Goal: Information Seeking & Learning: Compare options

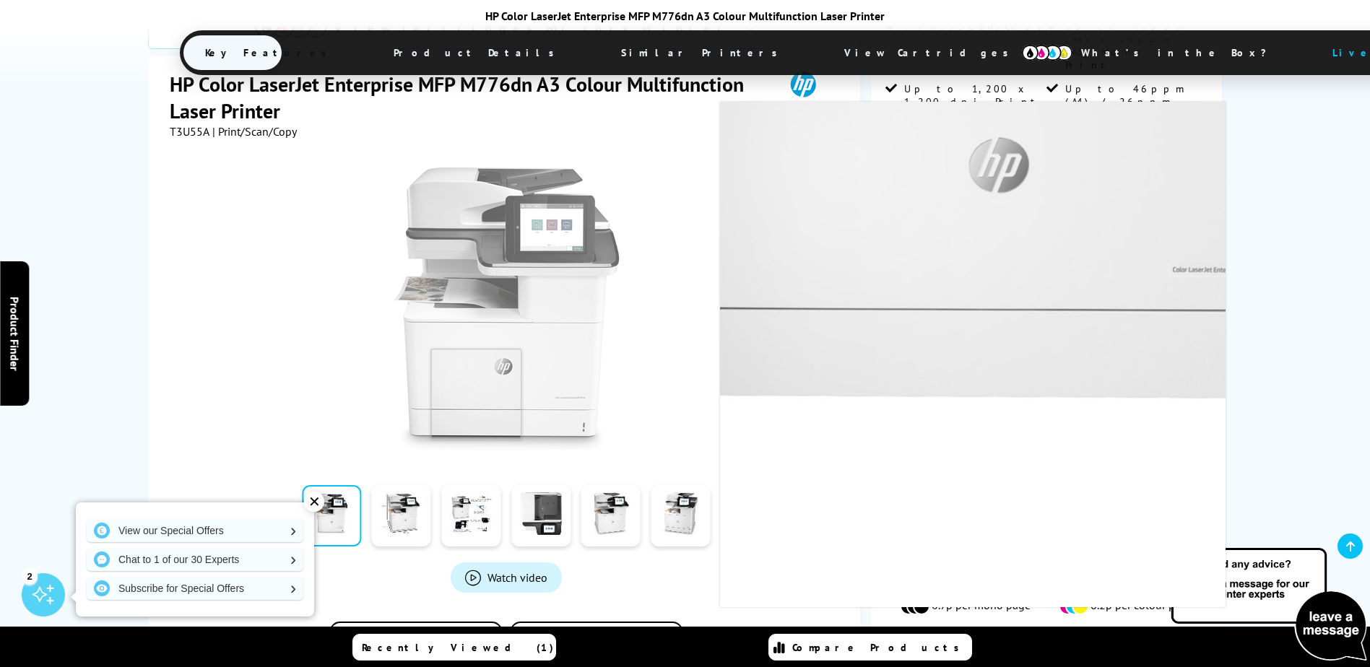
scroll to position [289, 0]
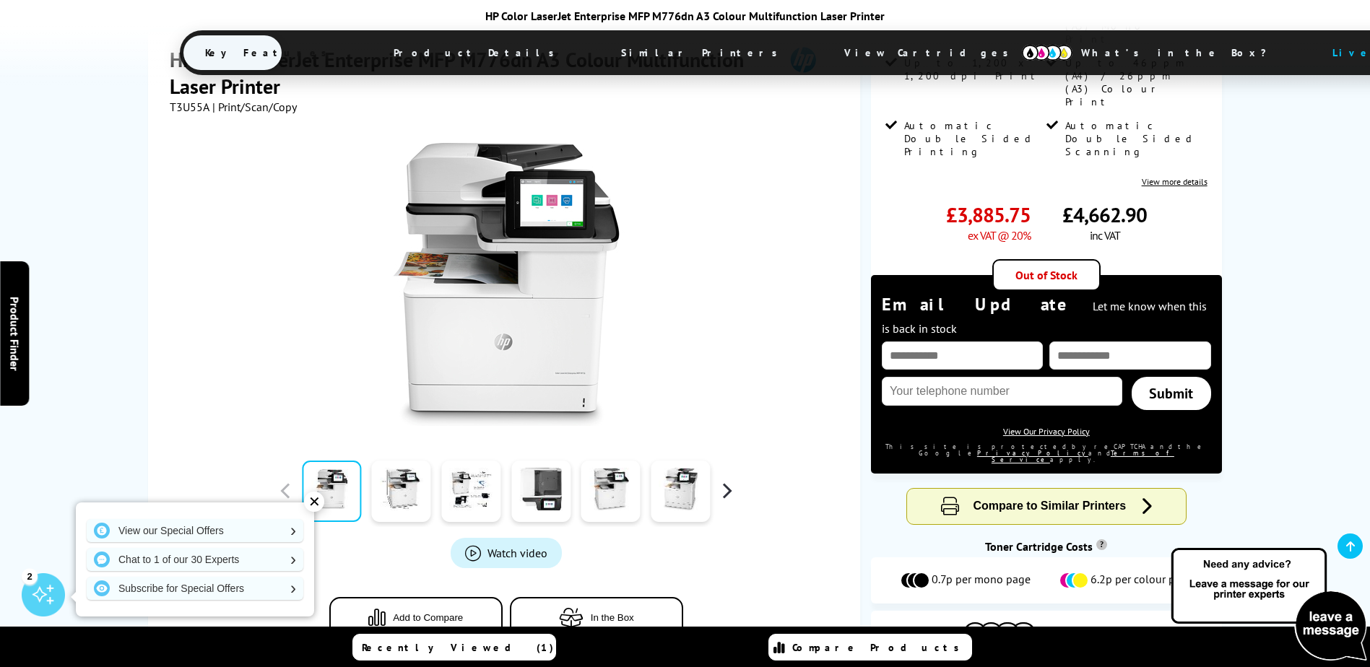
click at [721, 480] on button "button" at bounding box center [727, 491] width 22 height 22
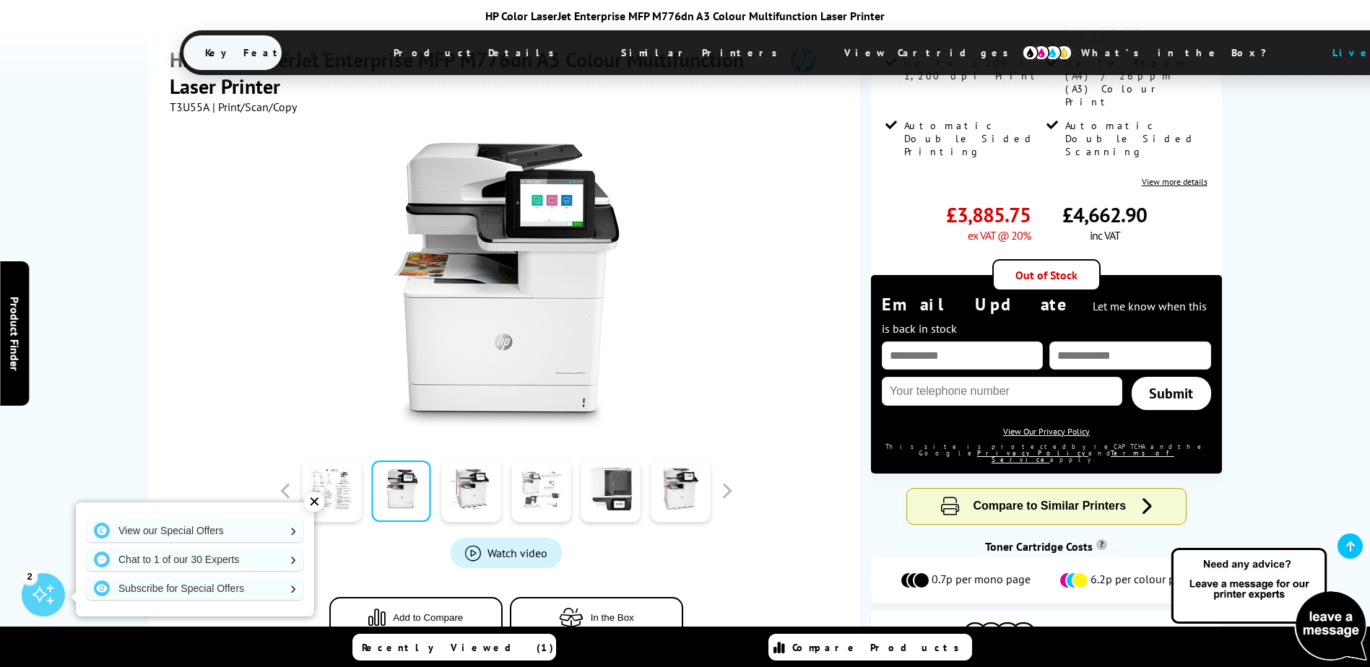
click at [532, 461] on link at bounding box center [540, 491] width 59 height 61
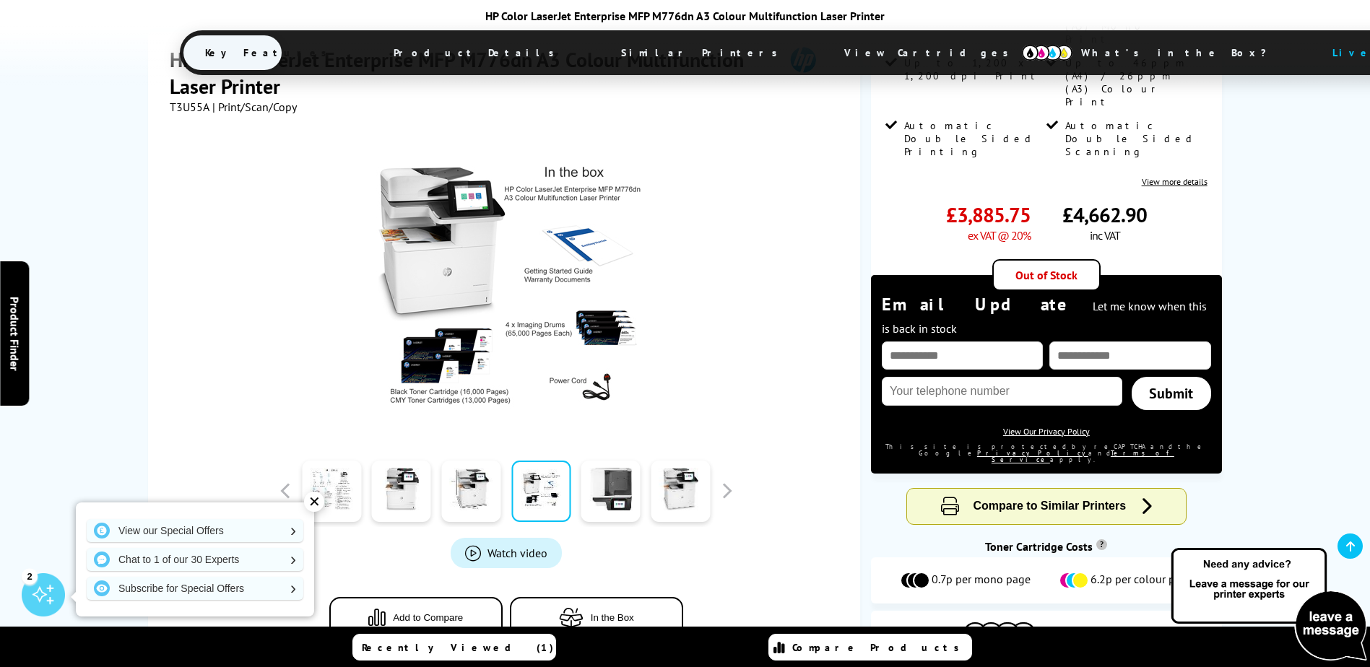
scroll to position [217, 0]
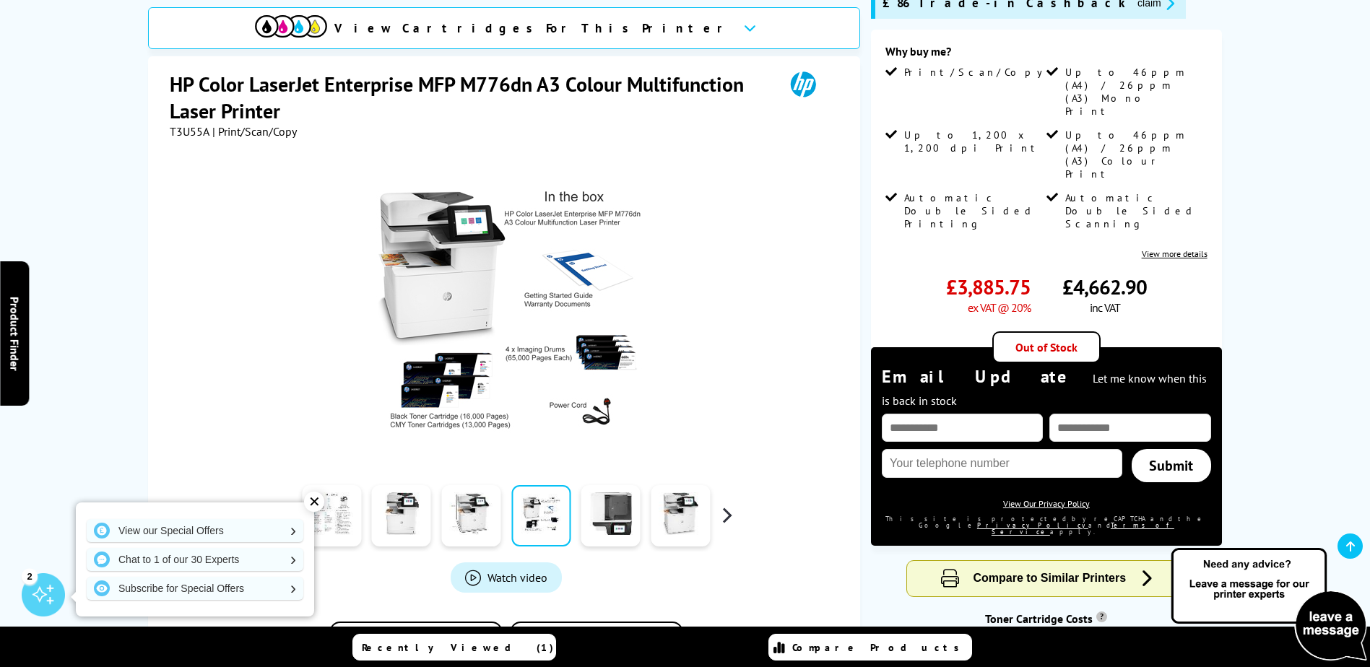
click at [730, 505] on button "button" at bounding box center [727, 516] width 22 height 22
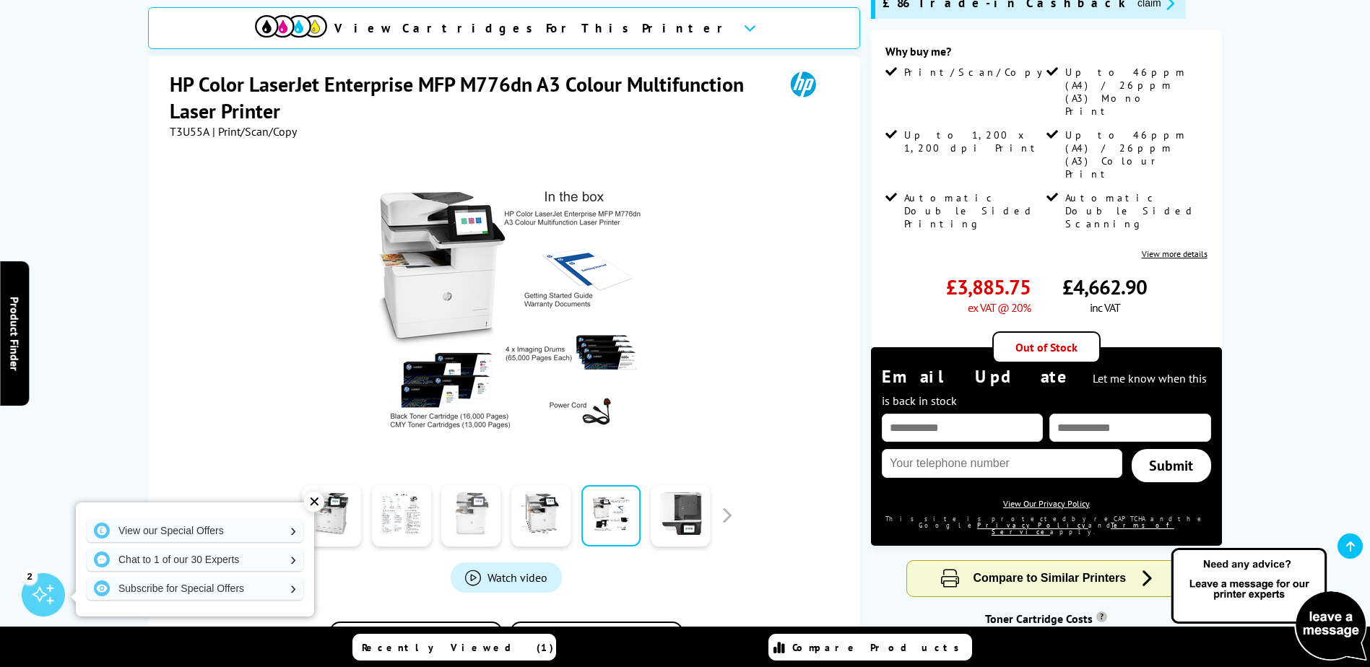
click at [472, 502] on link at bounding box center [470, 515] width 59 height 61
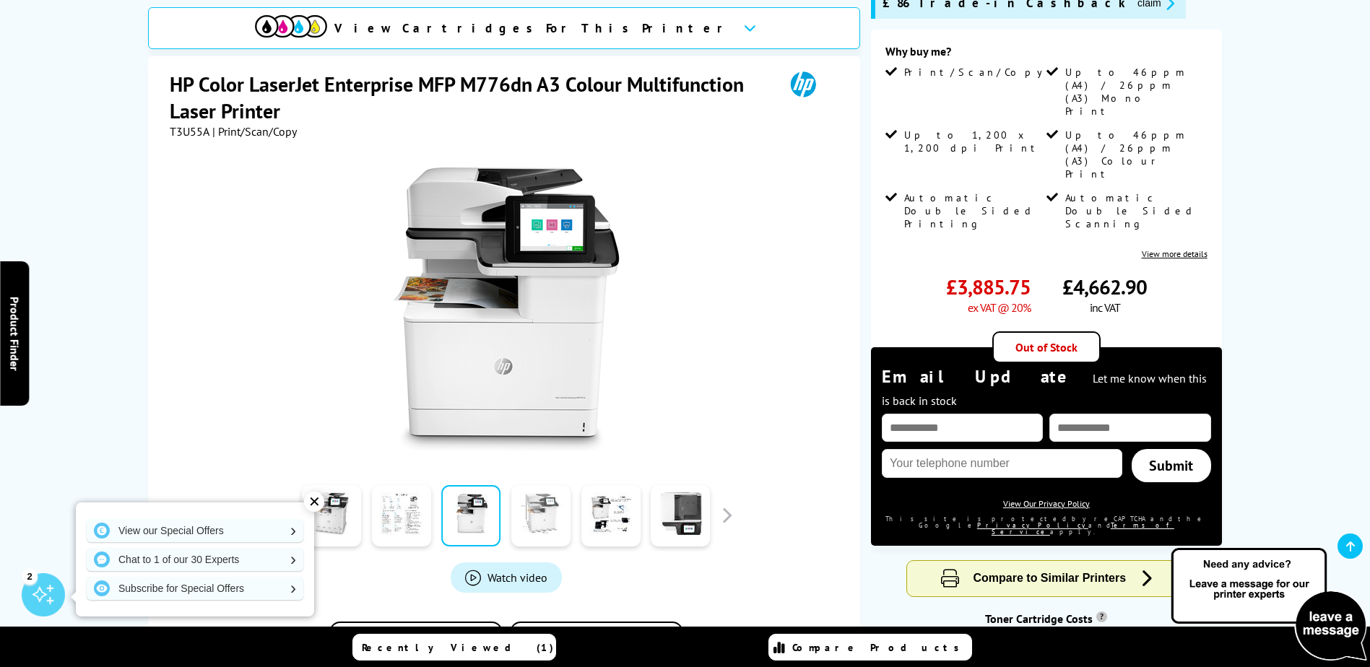
click at [543, 500] on link at bounding box center [540, 515] width 59 height 61
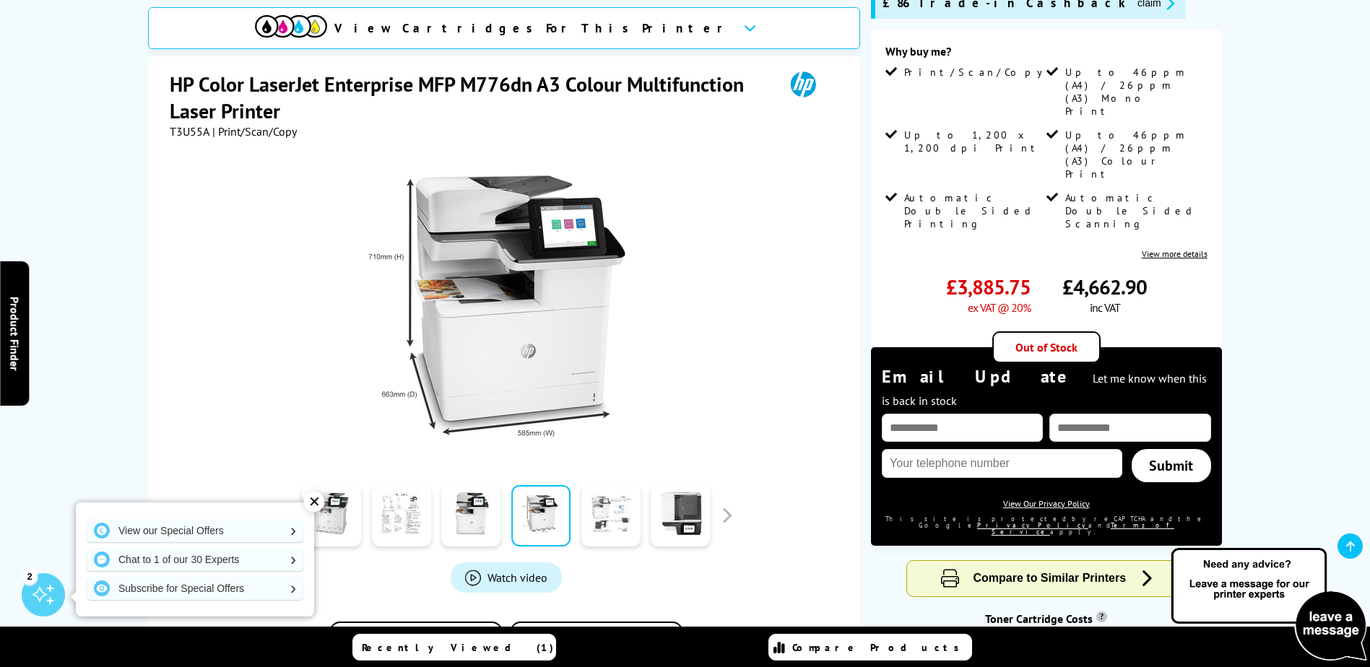
click at [608, 493] on link at bounding box center [610, 515] width 59 height 61
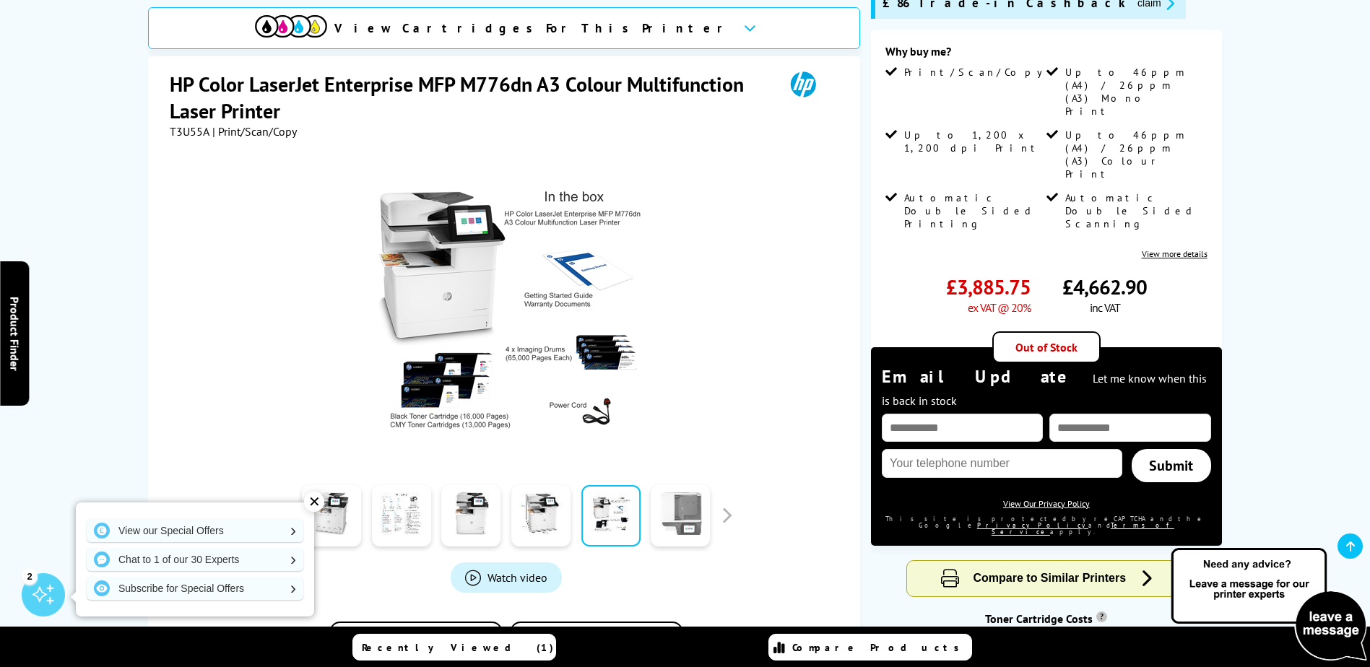
click at [685, 504] on link at bounding box center [680, 515] width 59 height 61
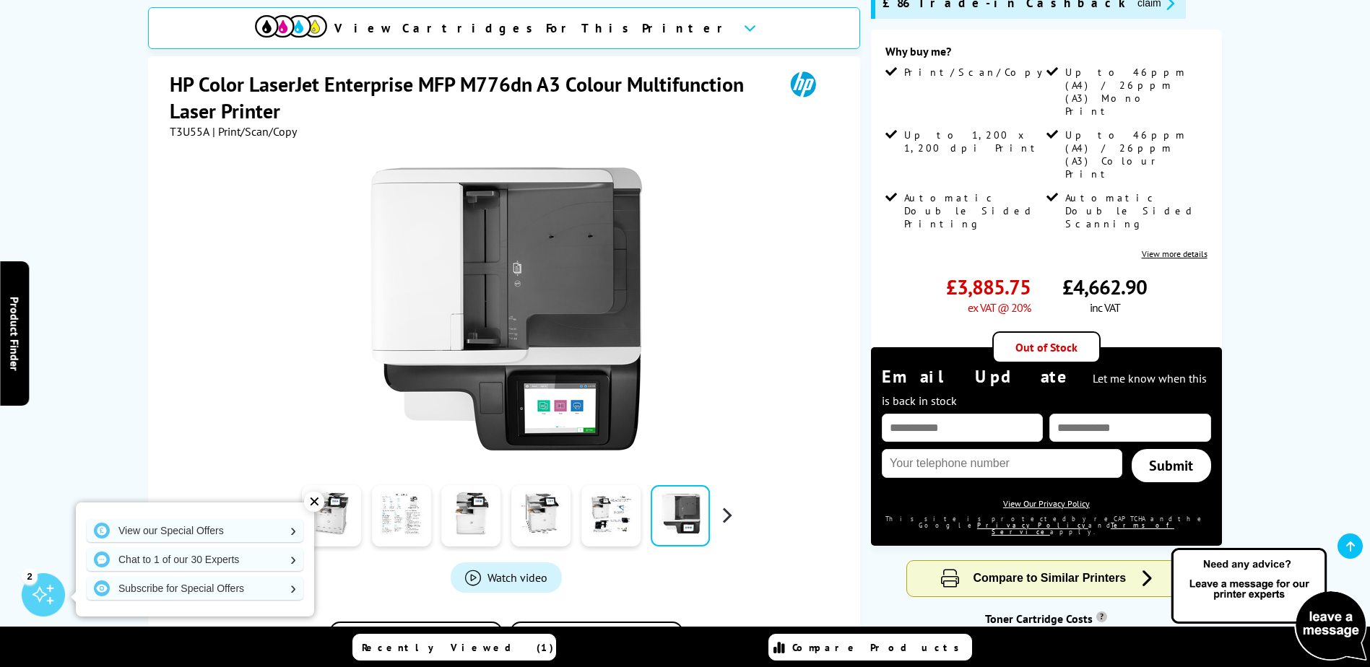
click at [729, 505] on button "button" at bounding box center [727, 516] width 22 height 22
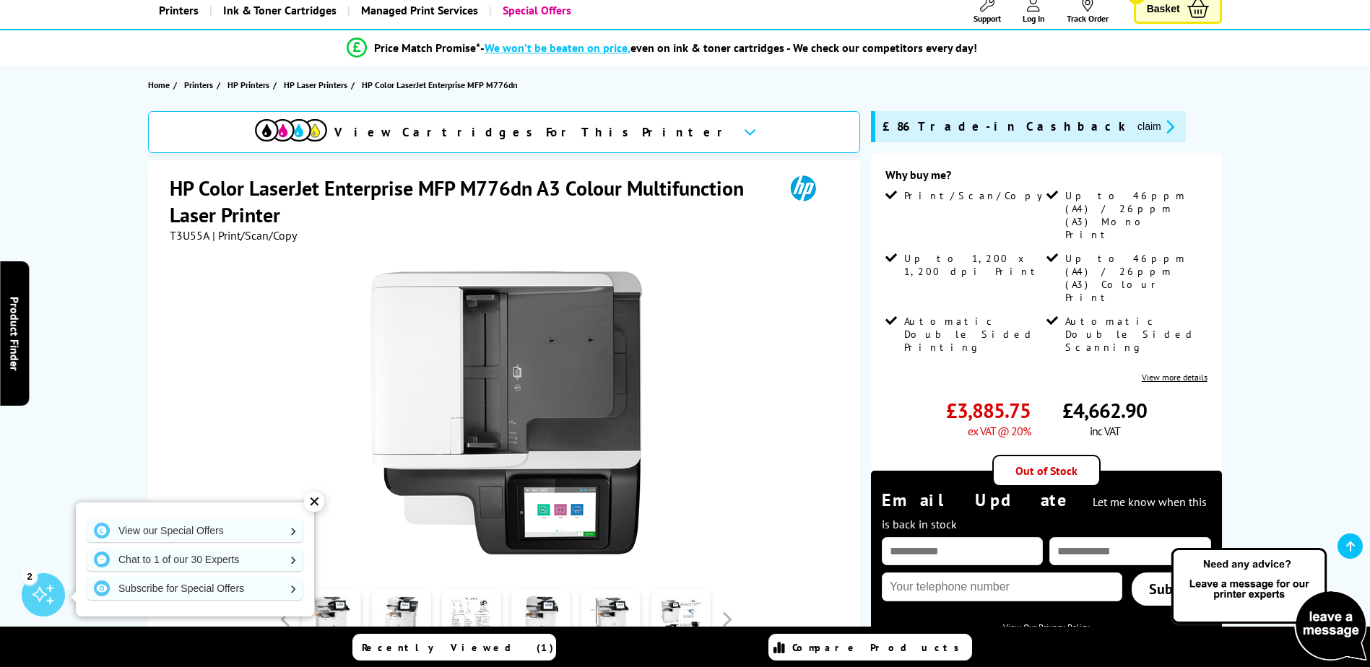
scroll to position [0, 0]
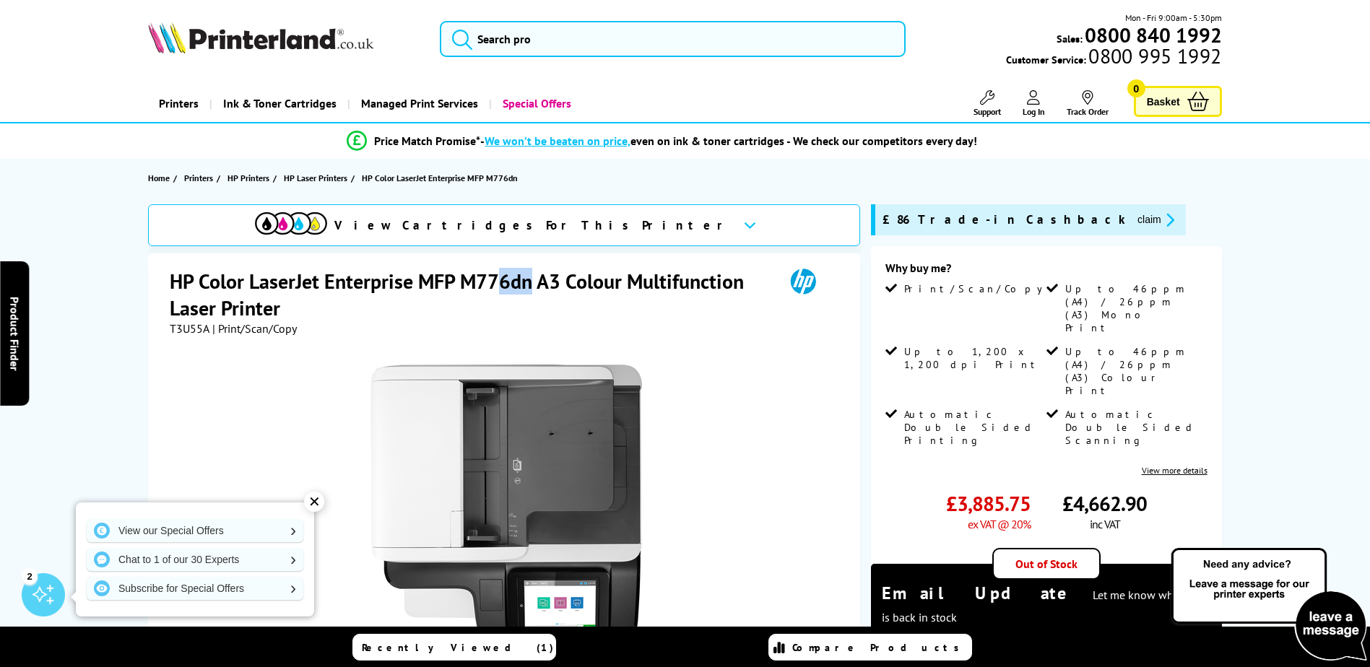
drag, startPoint x: 532, startPoint y: 285, endPoint x: 500, endPoint y: 277, distance: 33.3
click at [500, 277] on h1 "HP Color LaserJet Enterprise MFP M776dn A3 Colour Multifunction Laser Printer" at bounding box center [470, 294] width 600 height 53
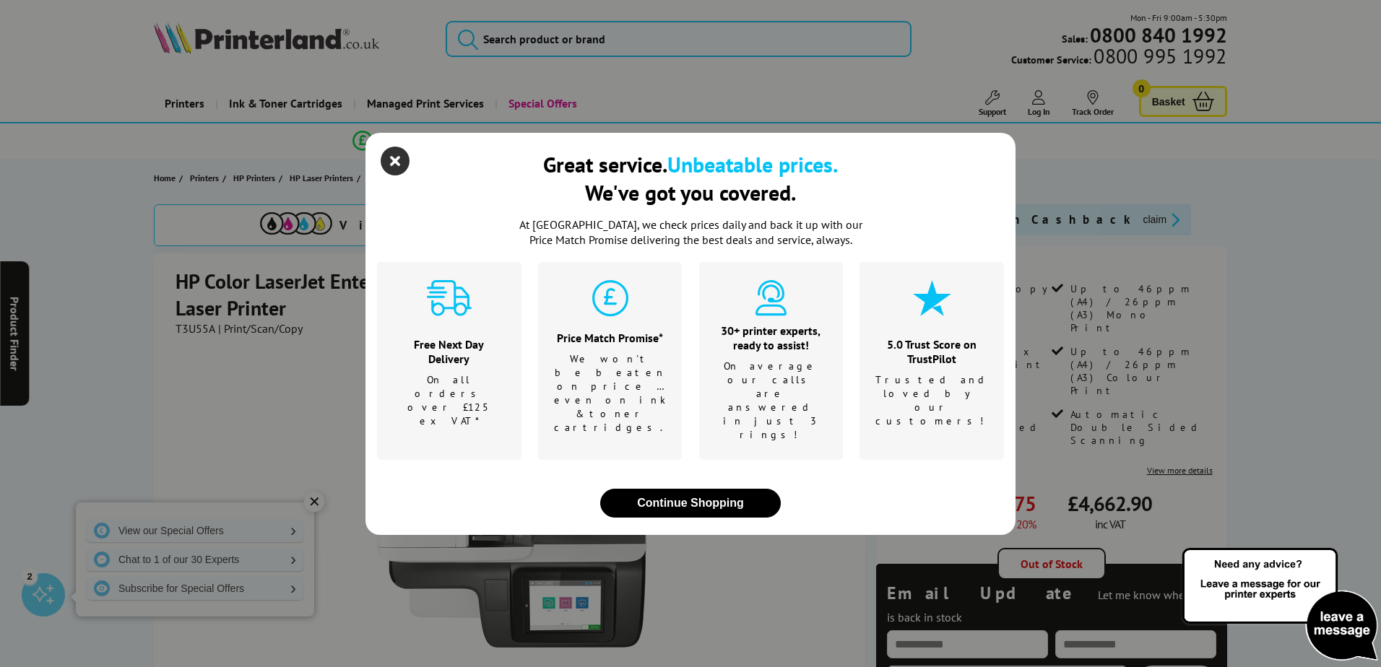
click at [386, 175] on icon "close modal" at bounding box center [395, 161] width 29 height 29
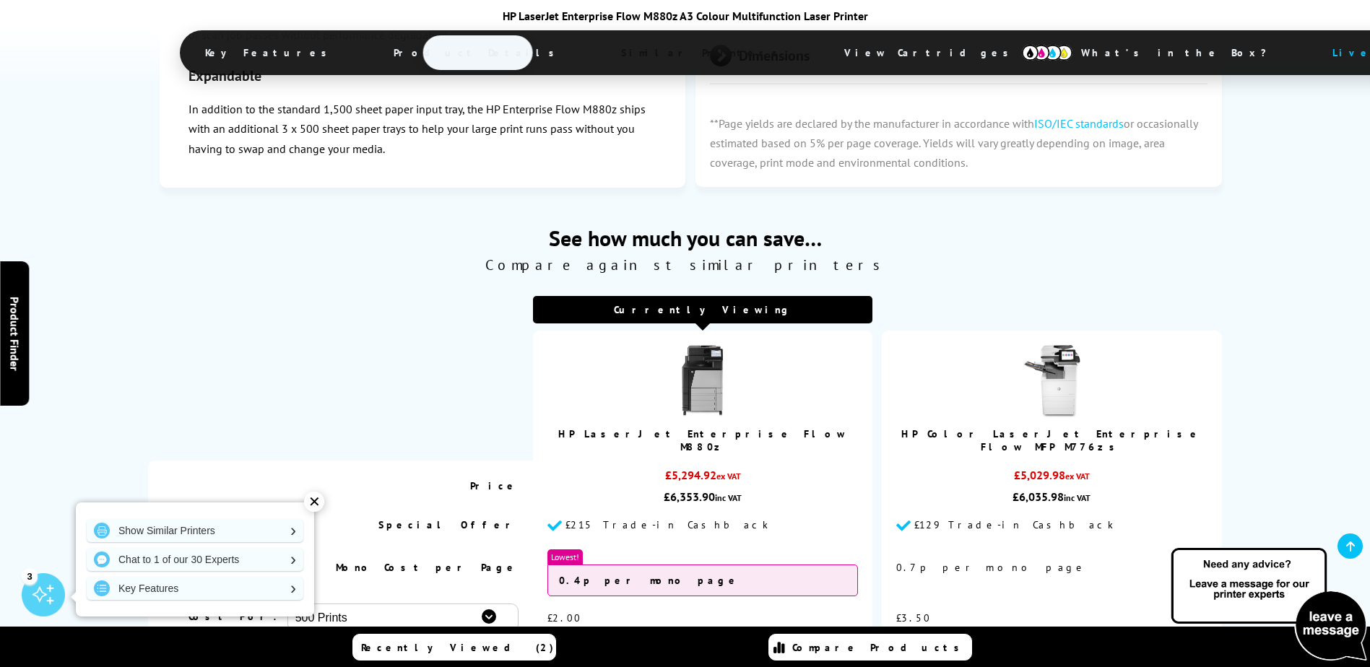
scroll to position [3683, 0]
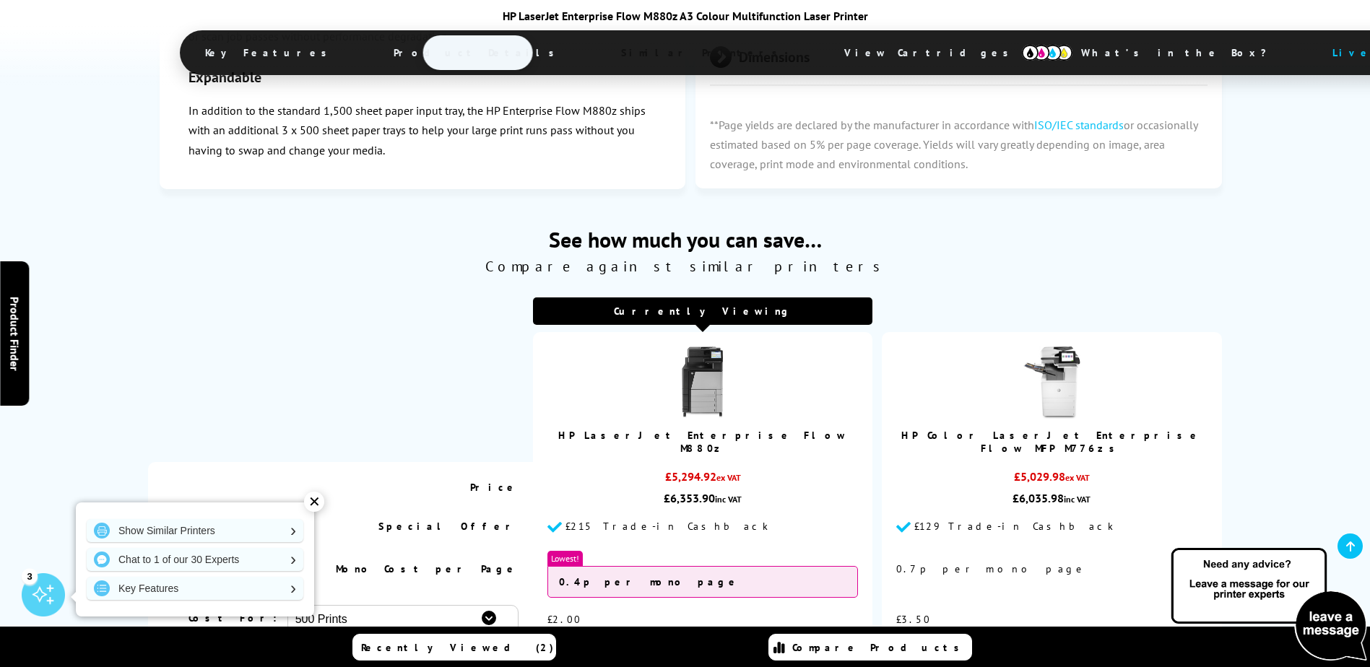
click at [1061, 407] on img at bounding box center [1051, 383] width 72 height 72
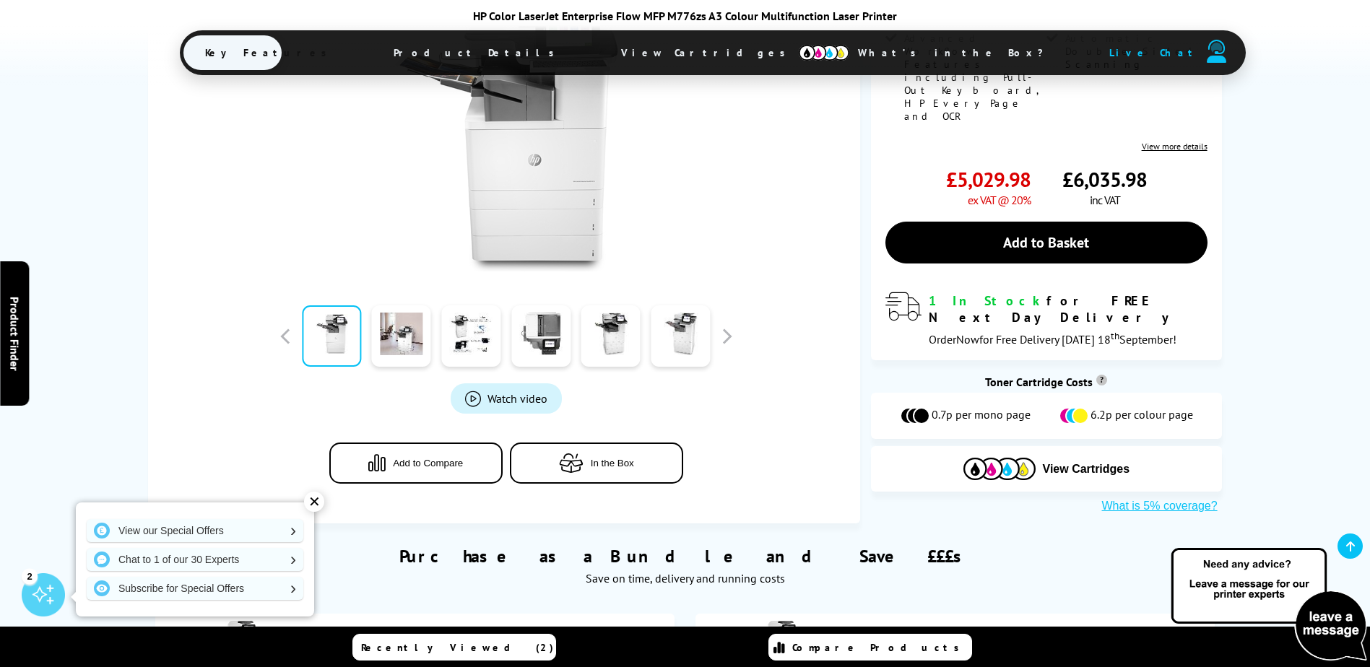
scroll to position [289, 0]
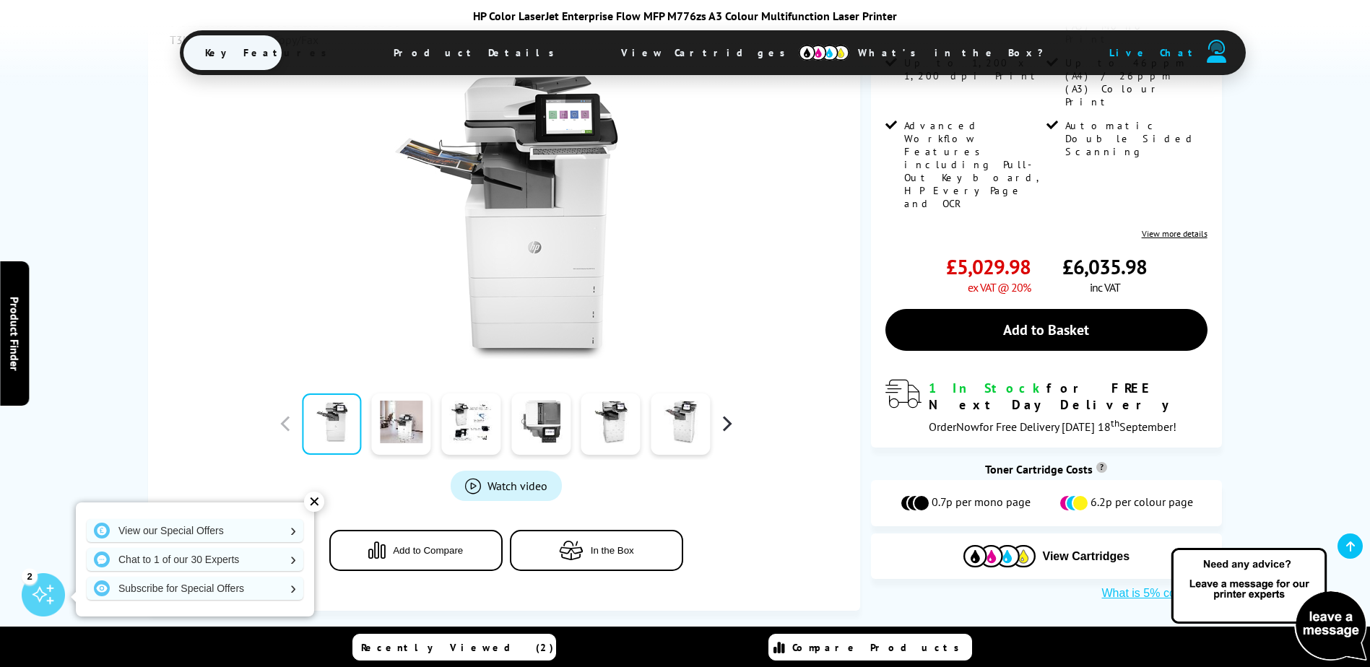
click at [728, 428] on button "button" at bounding box center [727, 424] width 22 height 22
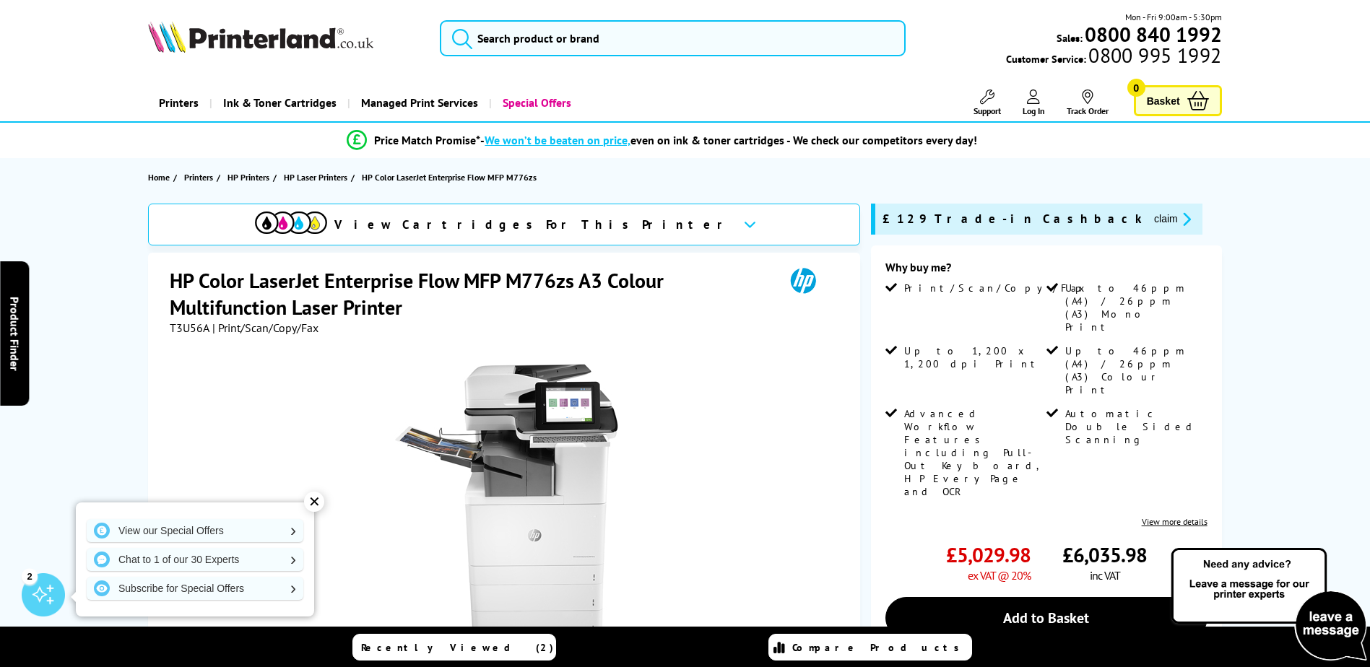
scroll to position [0, 0]
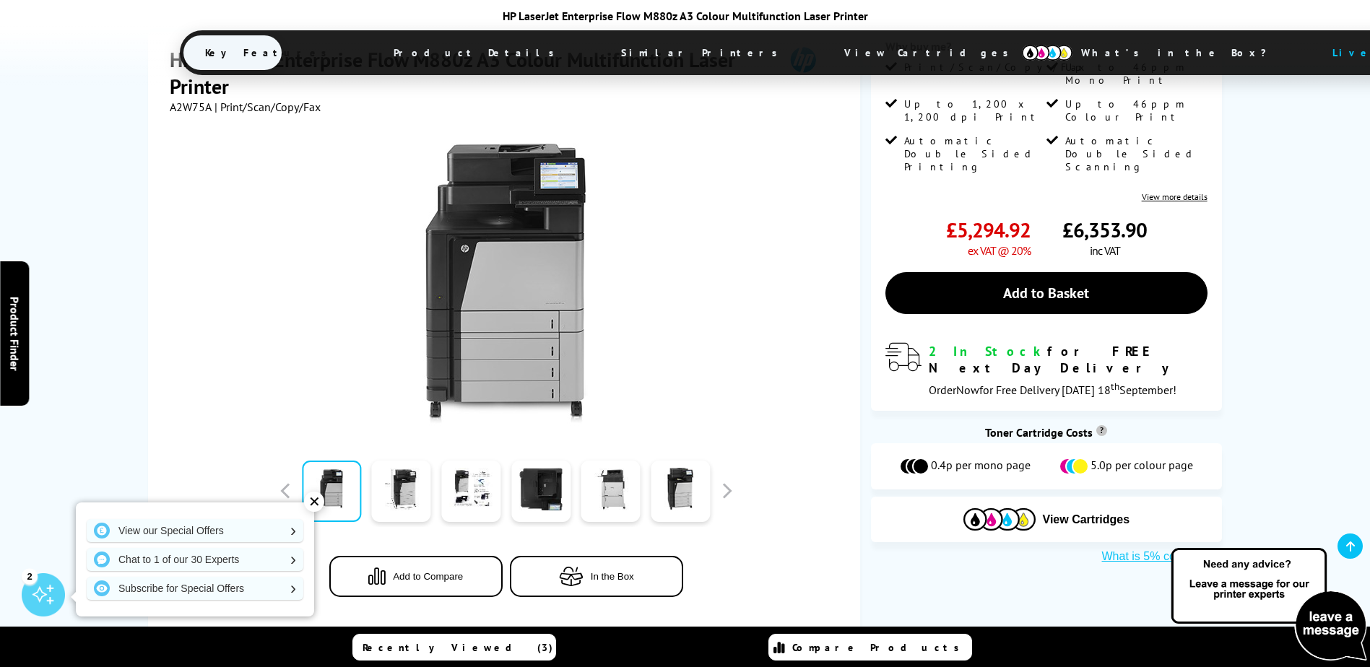
scroll to position [248, 0]
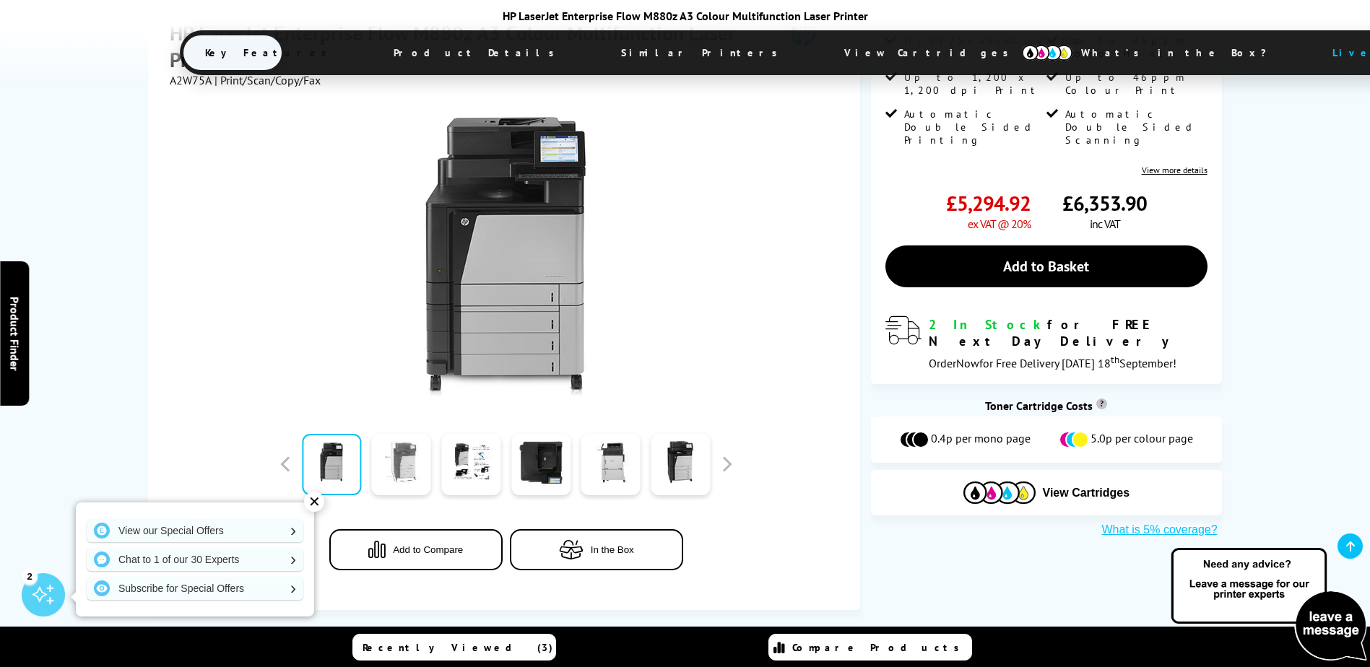
click at [414, 472] on link at bounding box center [401, 464] width 59 height 61
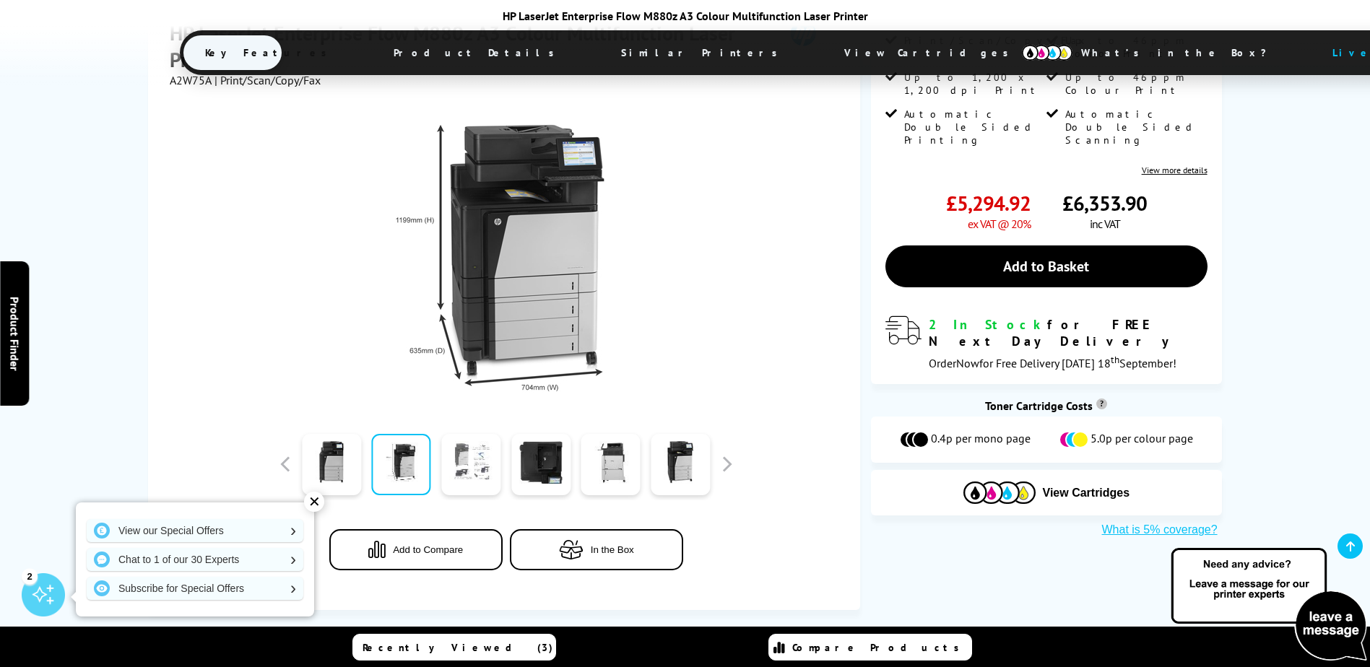
click at [480, 472] on link at bounding box center [470, 464] width 59 height 61
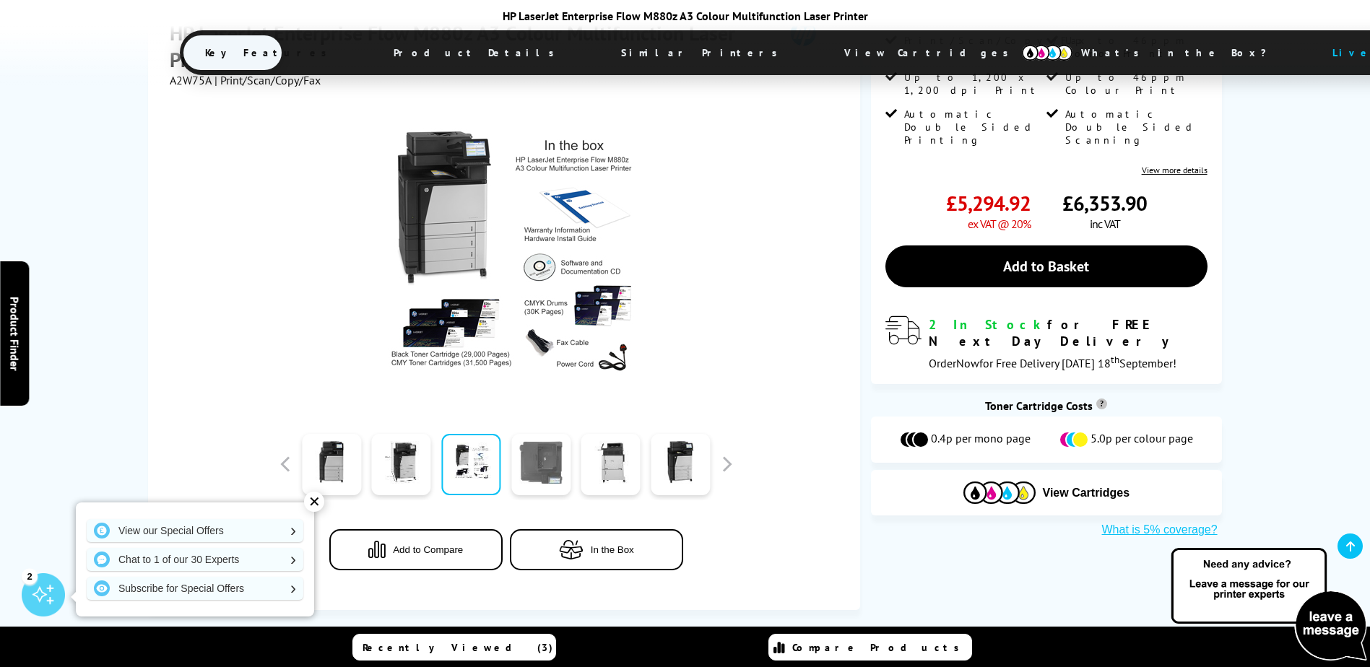
click at [542, 467] on link at bounding box center [540, 464] width 59 height 61
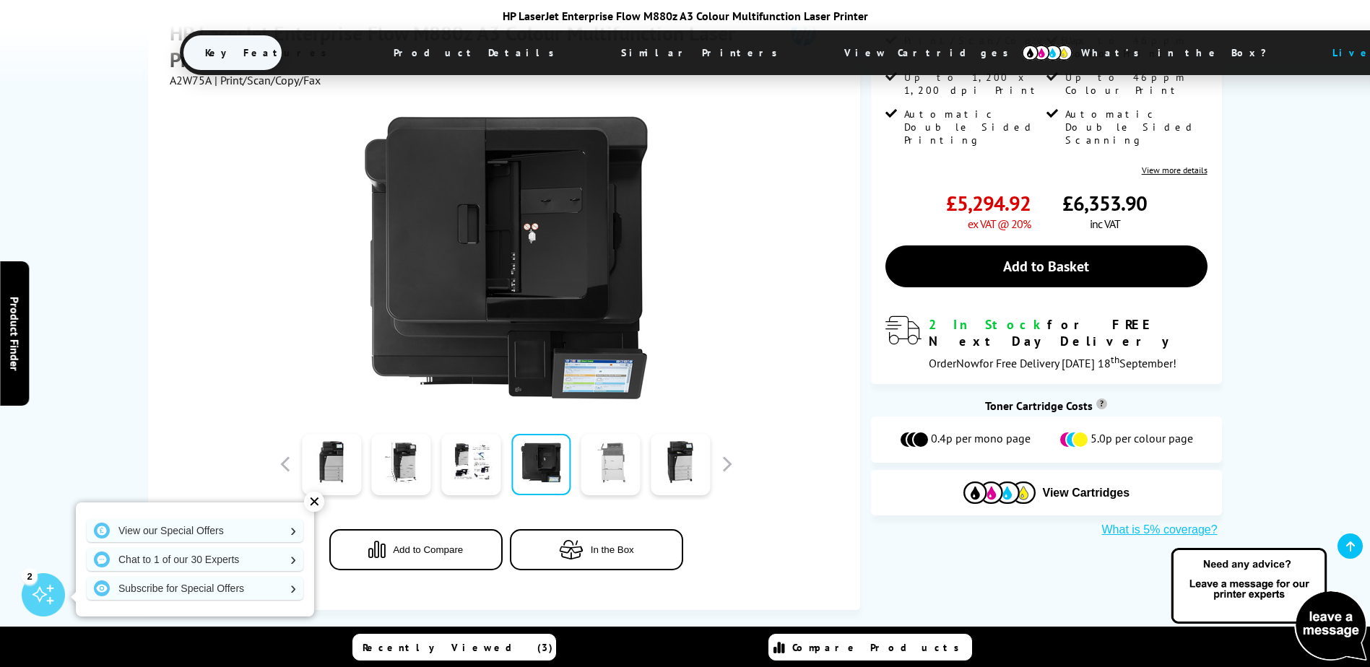
click at [607, 477] on link at bounding box center [610, 464] width 59 height 61
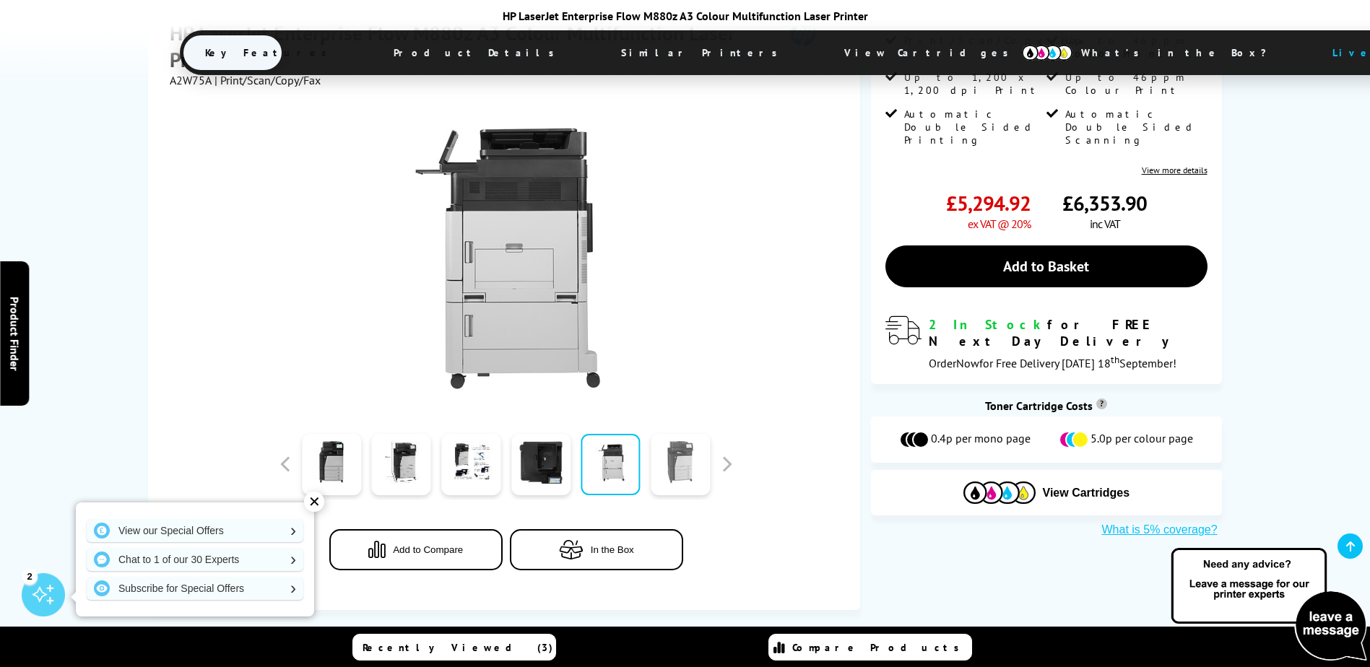
click at [682, 468] on link at bounding box center [680, 464] width 59 height 61
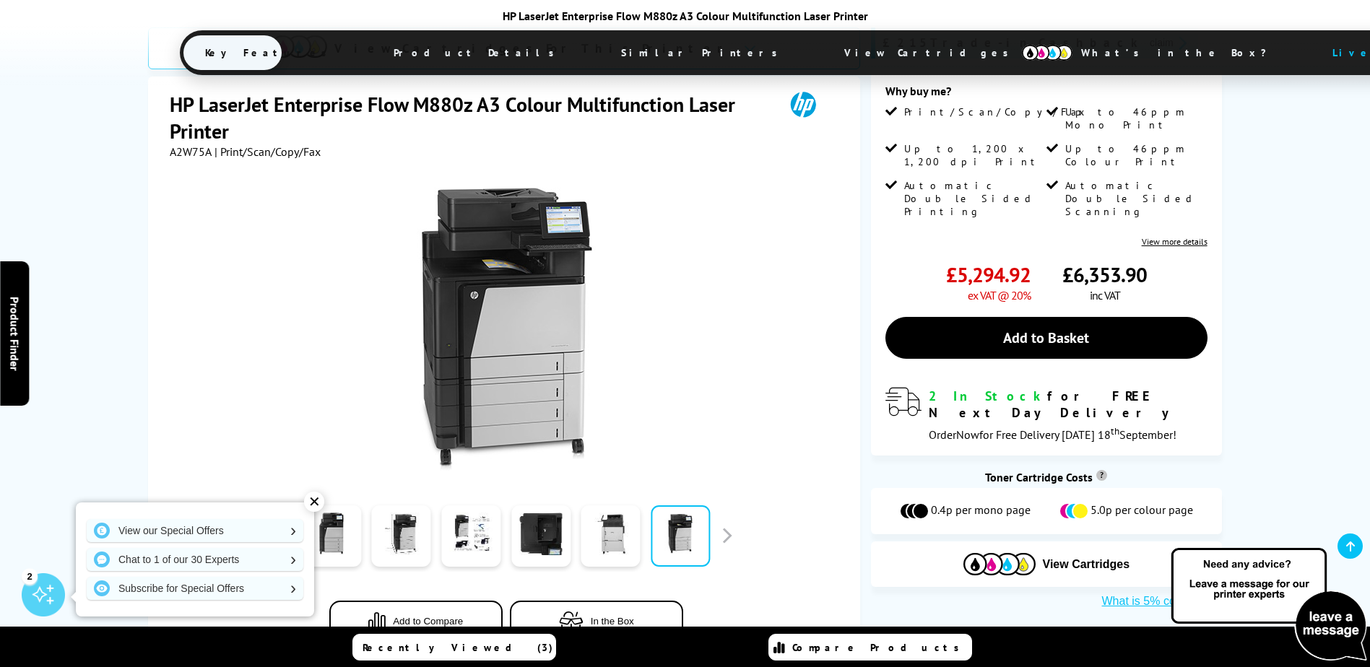
scroll to position [0, 0]
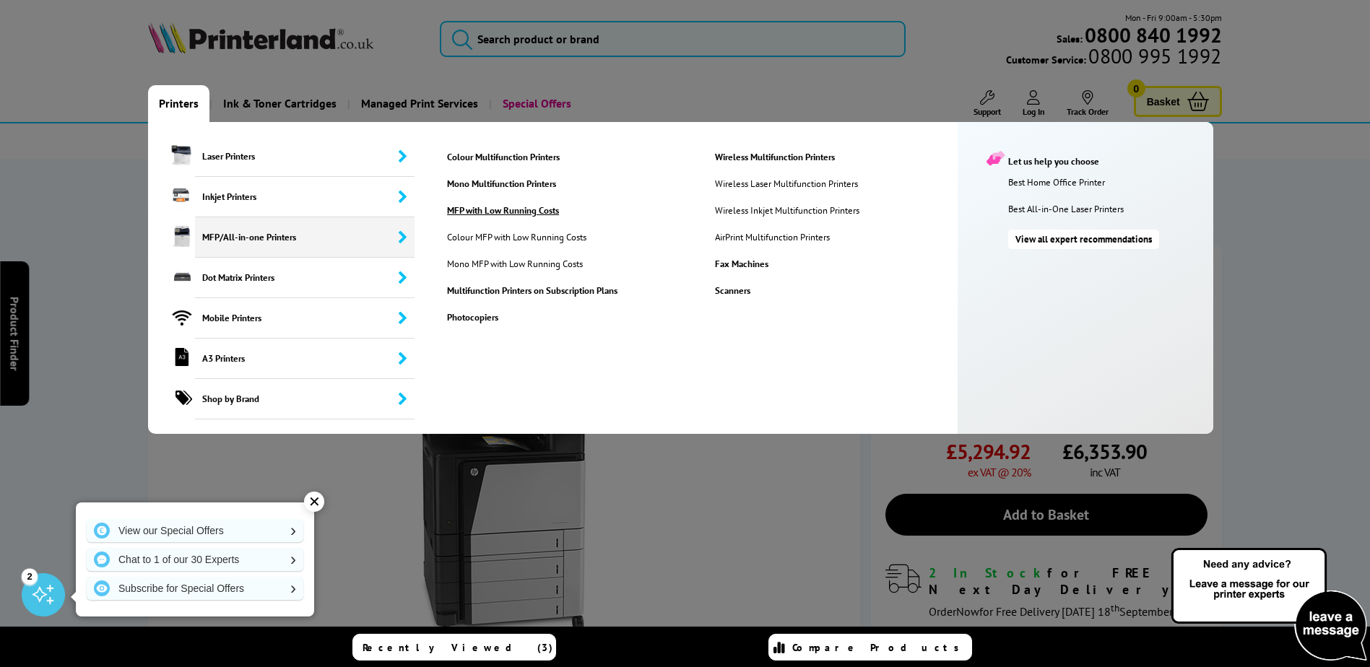
click at [476, 205] on link "MFP with Low Running Costs" at bounding box center [569, 210] width 266 height 12
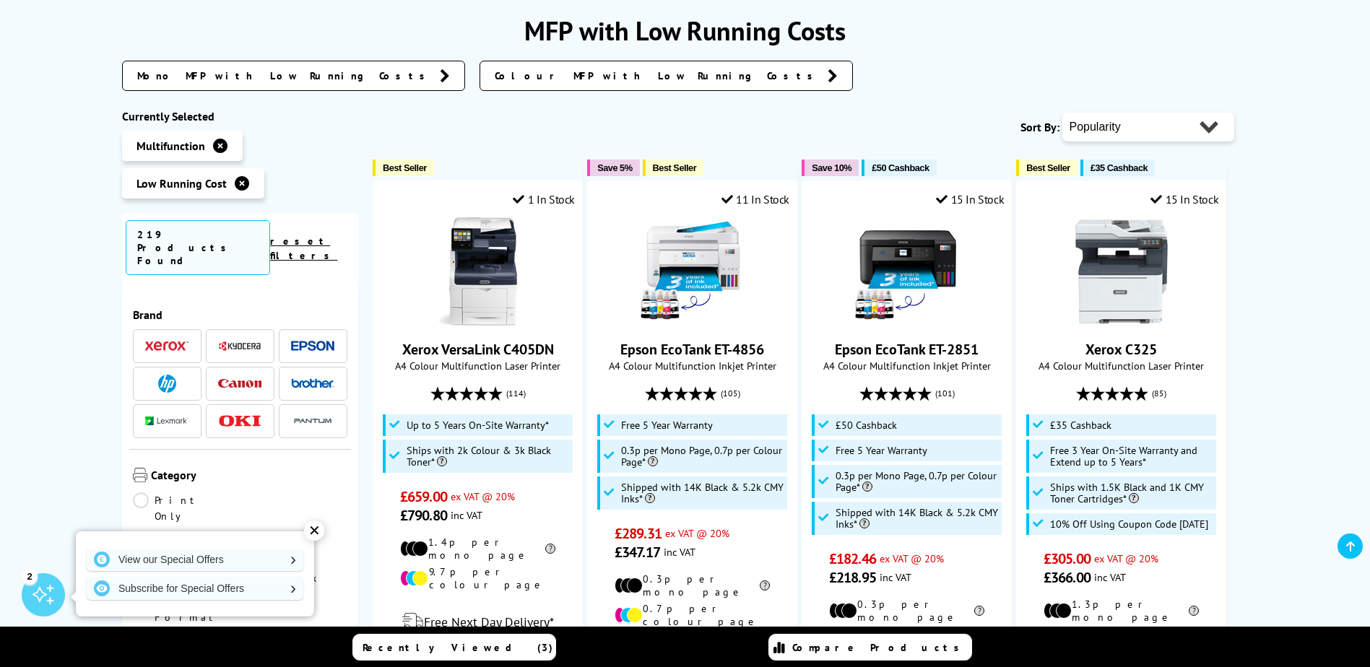
scroll to position [217, 0]
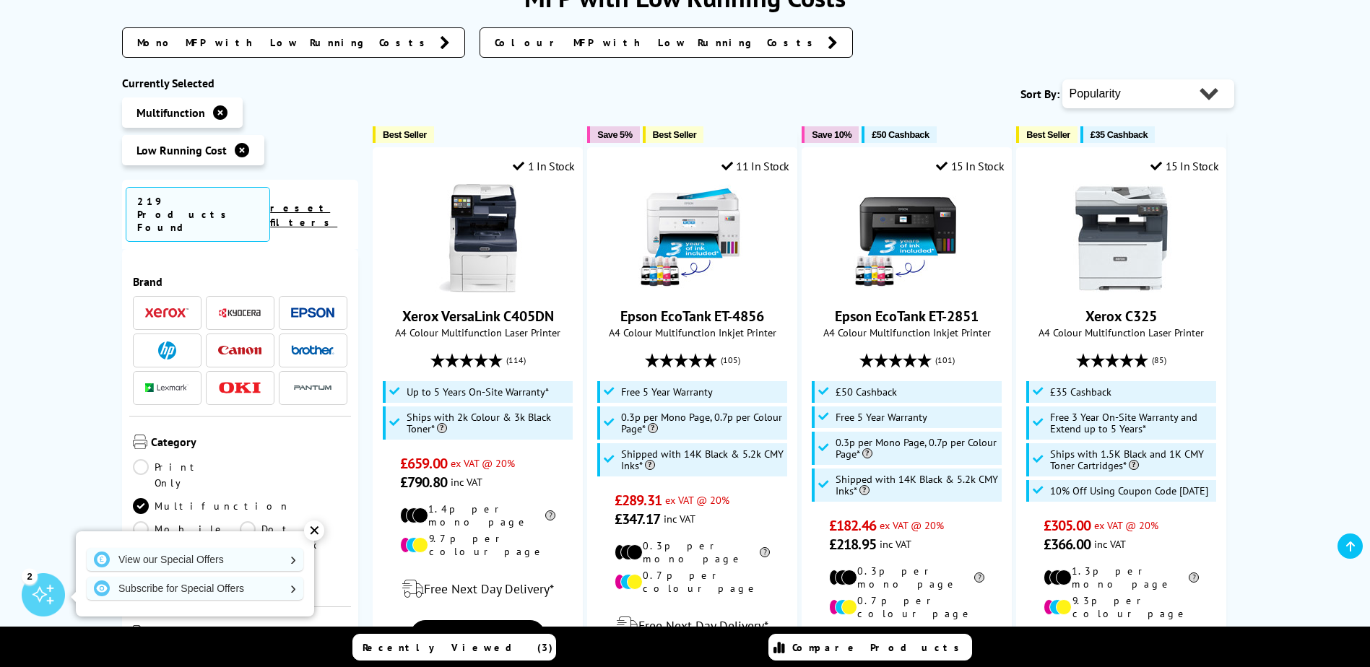
click at [162, 342] on img at bounding box center [167, 351] width 18 height 18
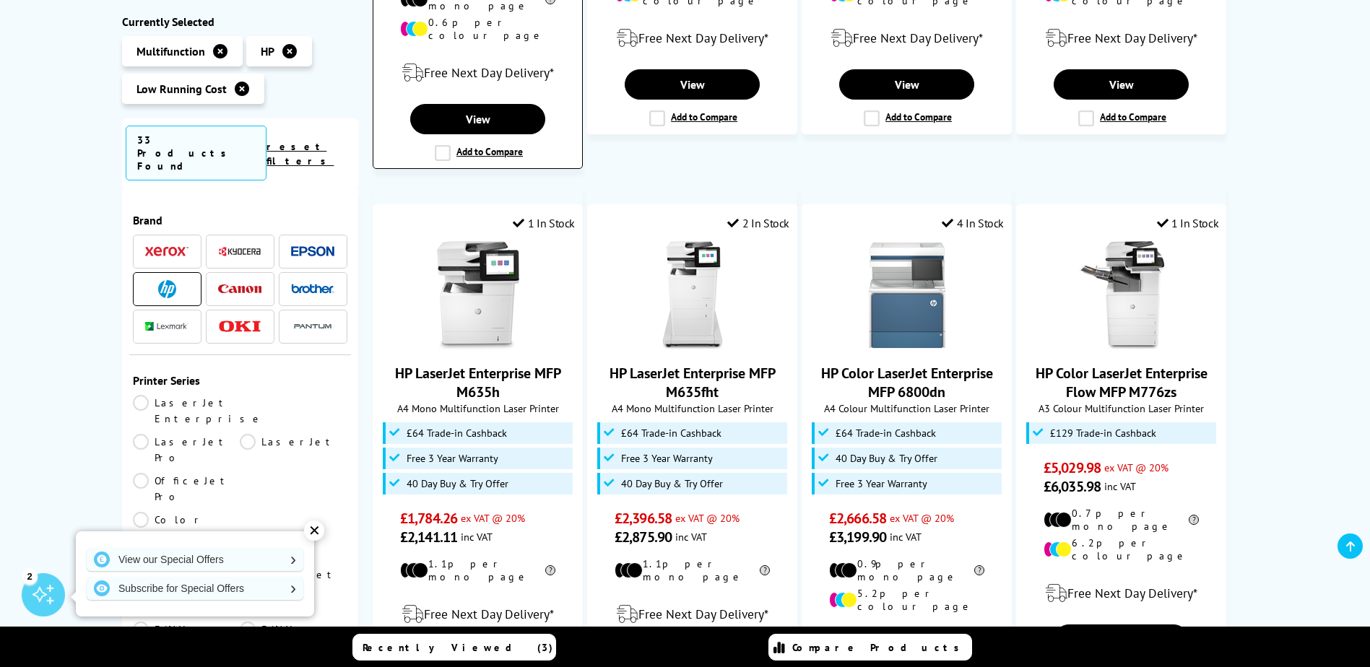
scroll to position [650, 0]
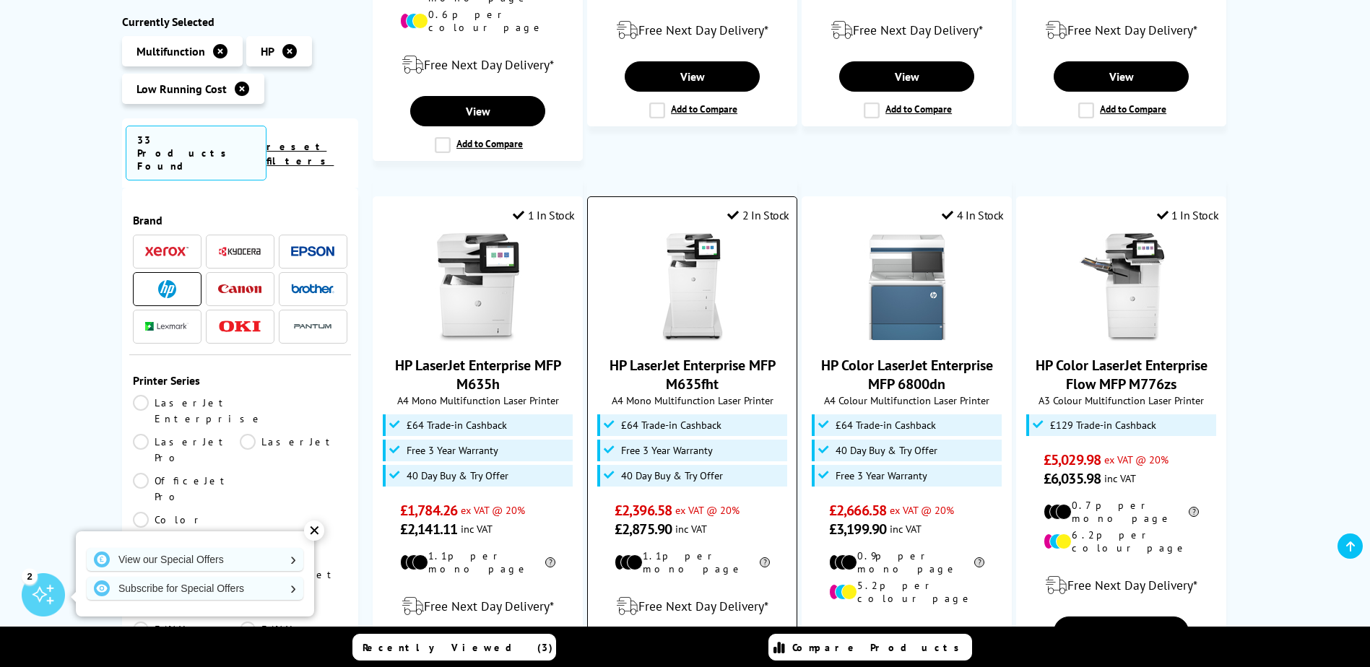
click at [698, 297] on img at bounding box center [692, 287] width 108 height 108
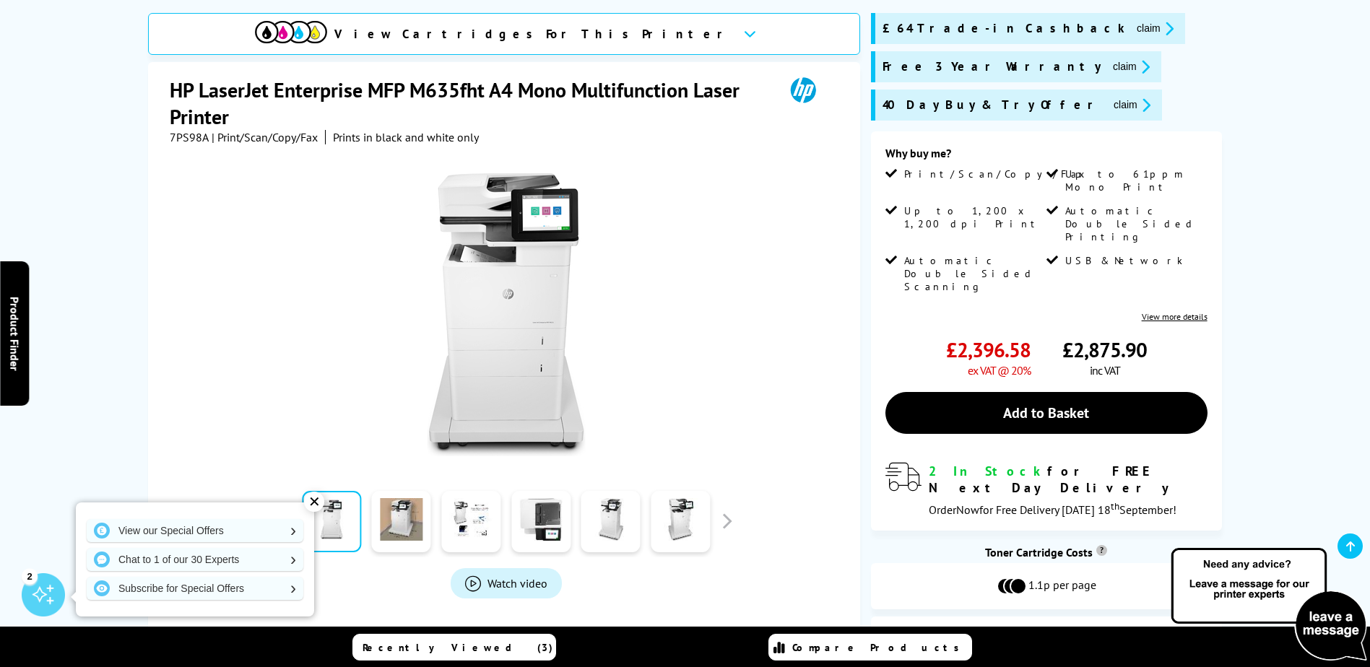
scroll to position [217, 0]
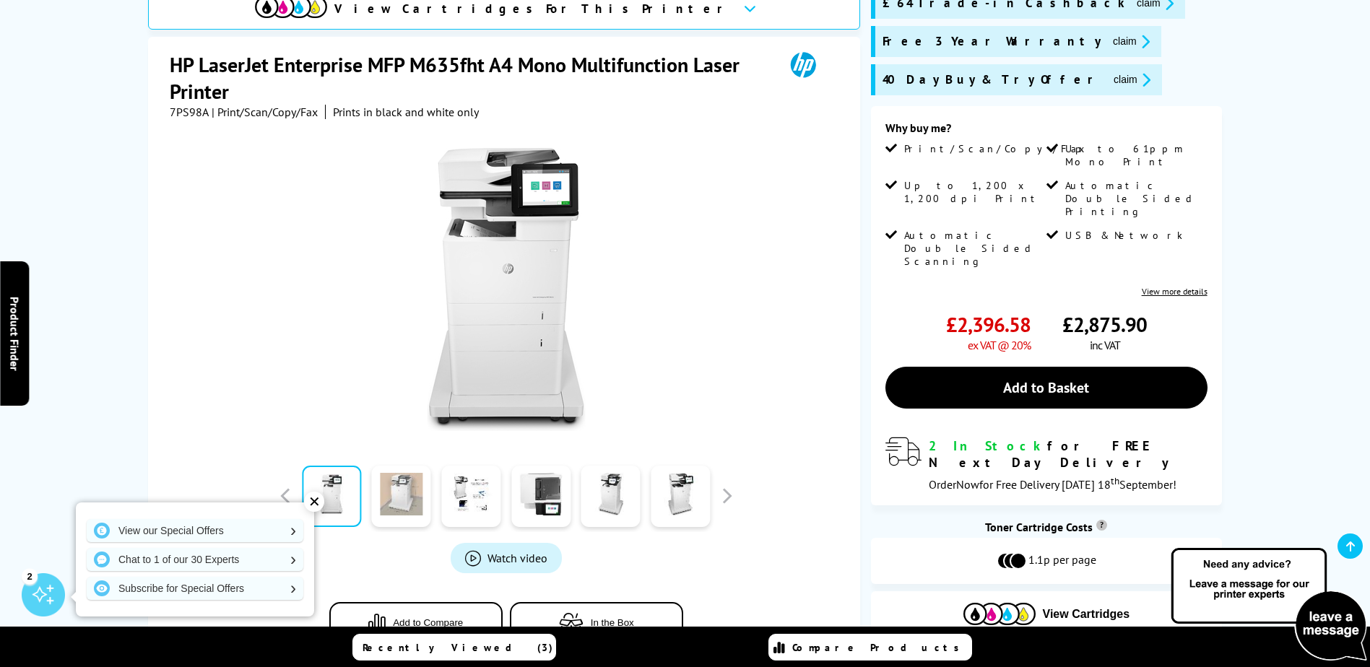
click at [409, 502] on link at bounding box center [401, 496] width 59 height 61
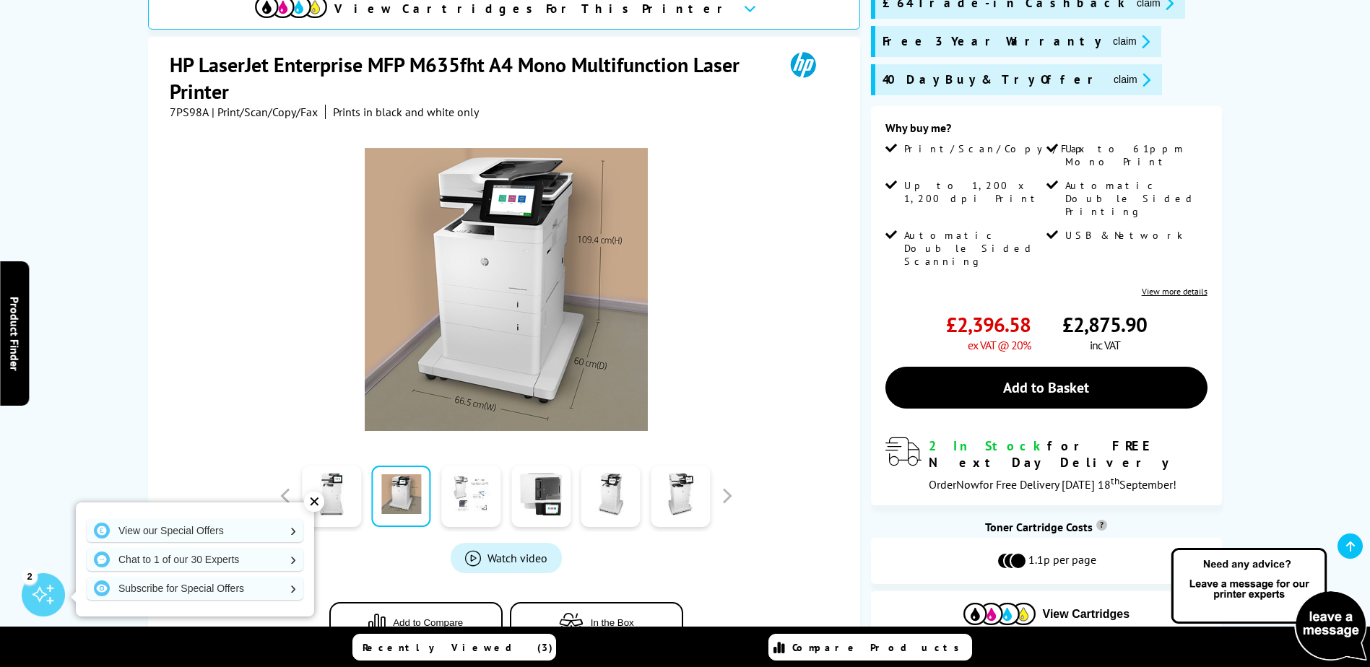
click at [458, 492] on link at bounding box center [470, 496] width 59 height 61
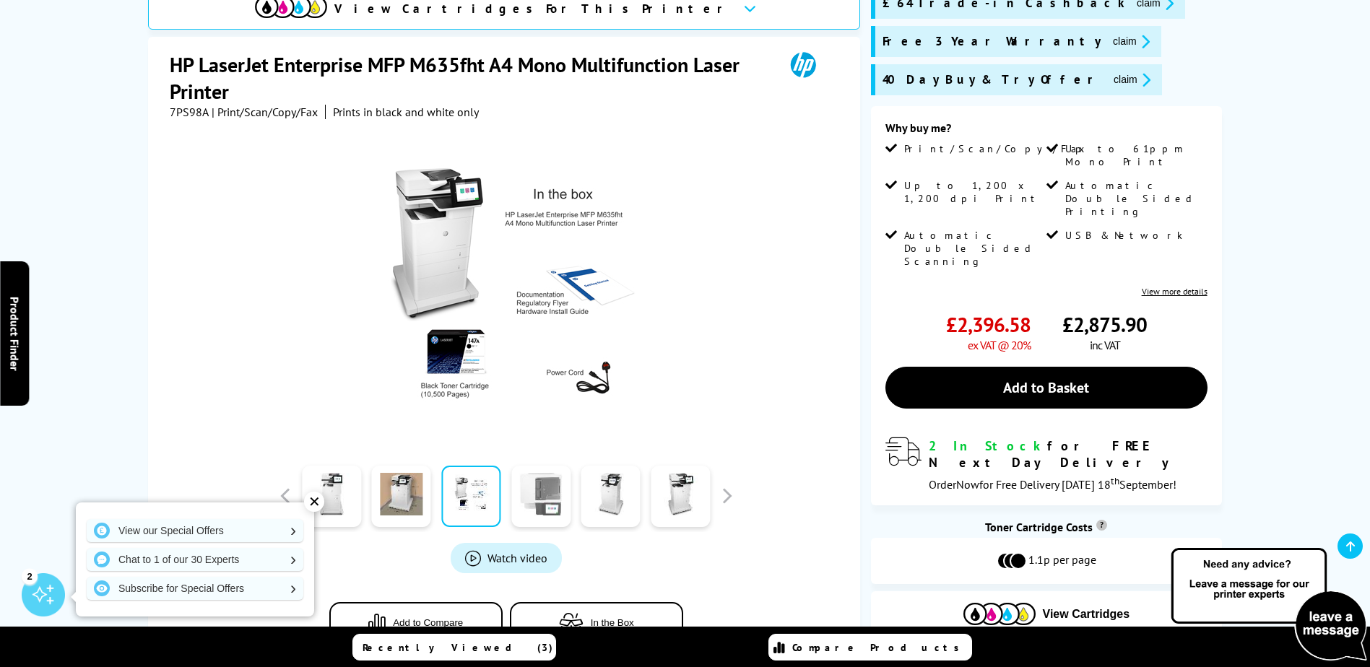
click at [547, 487] on link at bounding box center [540, 496] width 59 height 61
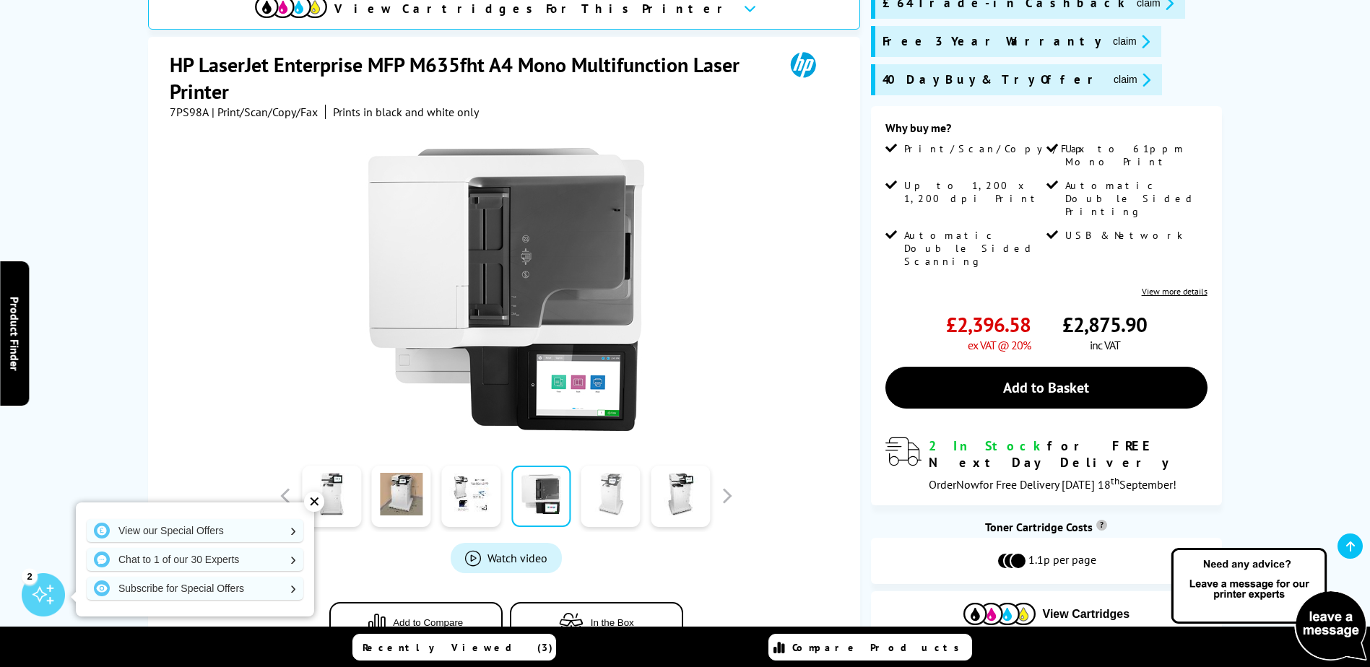
click at [620, 493] on link at bounding box center [610, 496] width 59 height 61
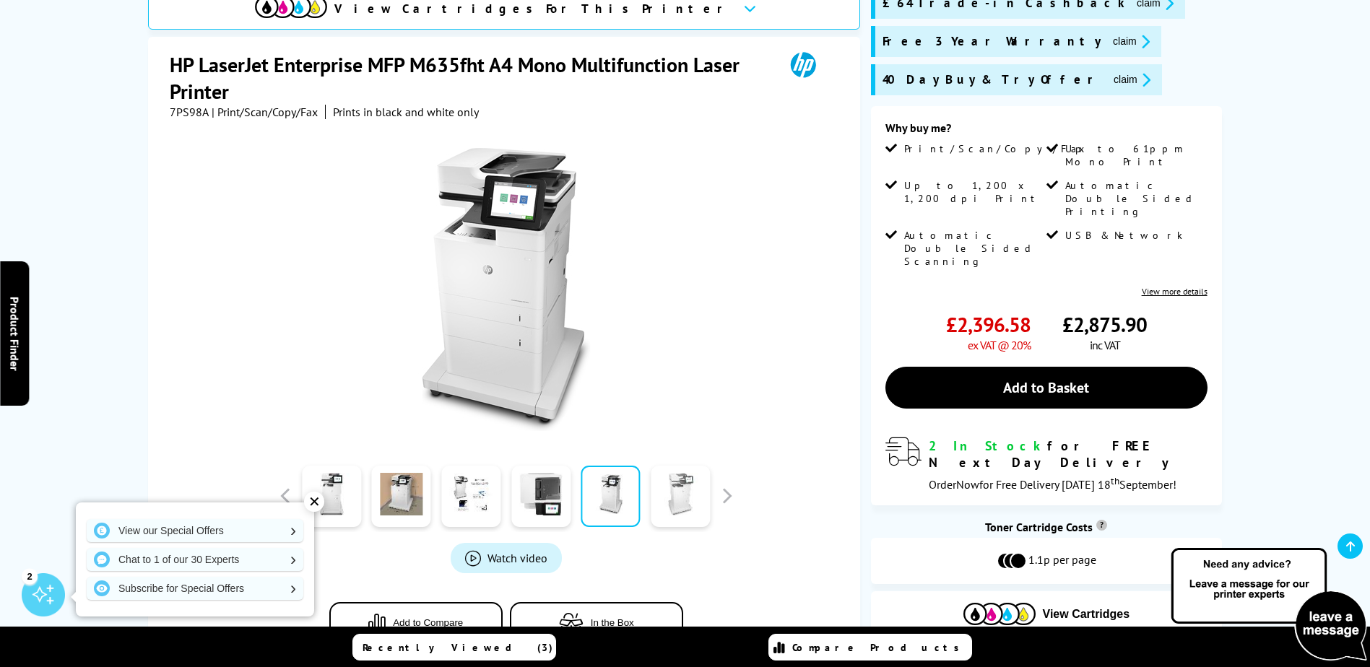
click at [662, 485] on link at bounding box center [680, 496] width 59 height 61
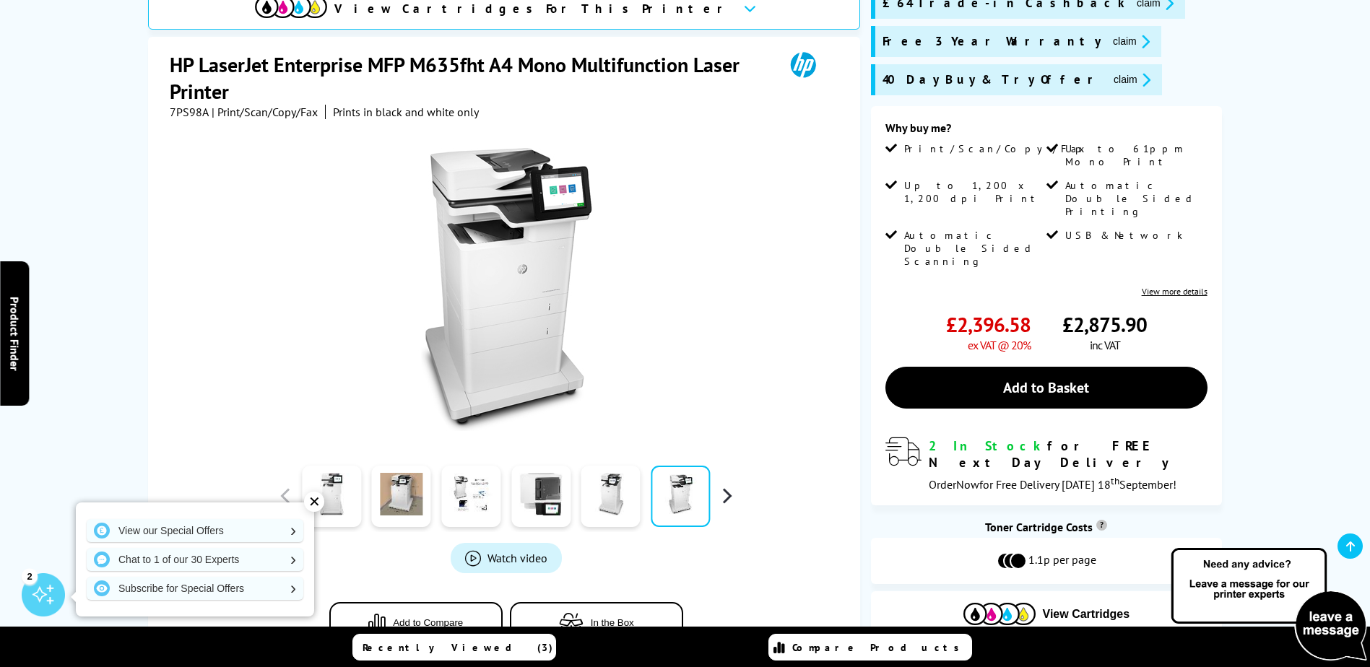
click at [729, 492] on button "button" at bounding box center [727, 496] width 22 height 22
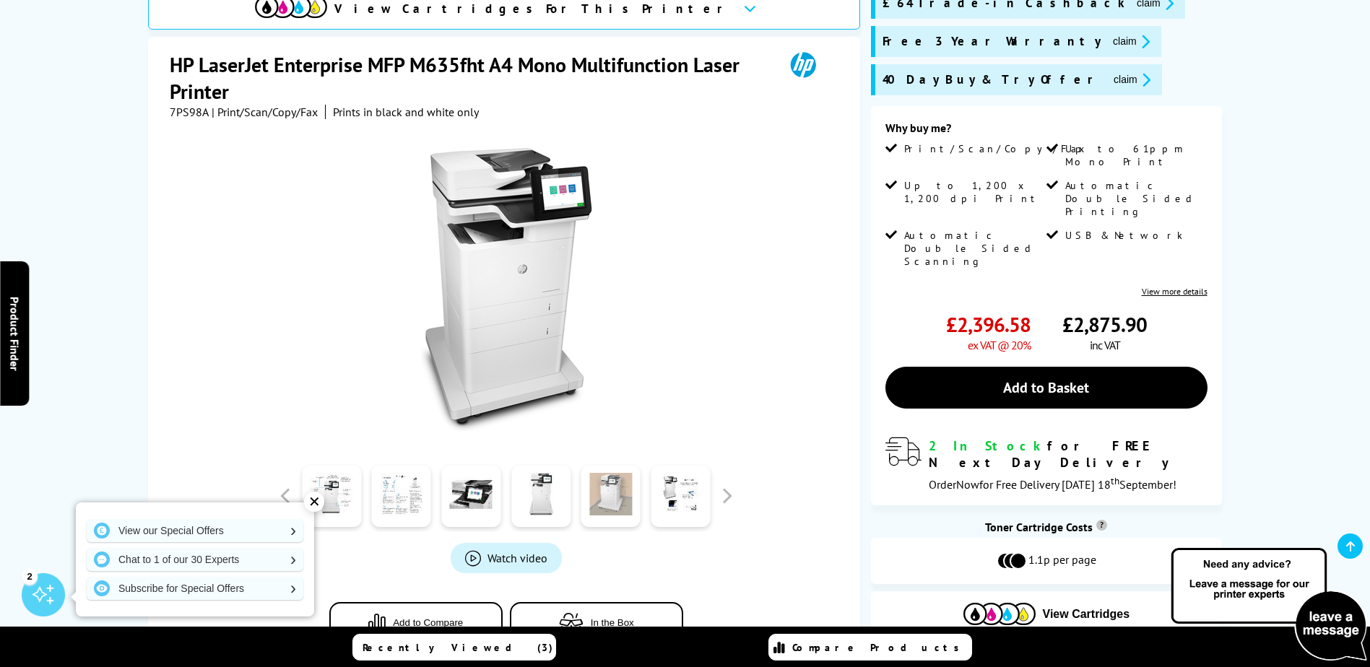
click at [607, 505] on link at bounding box center [610, 496] width 59 height 61
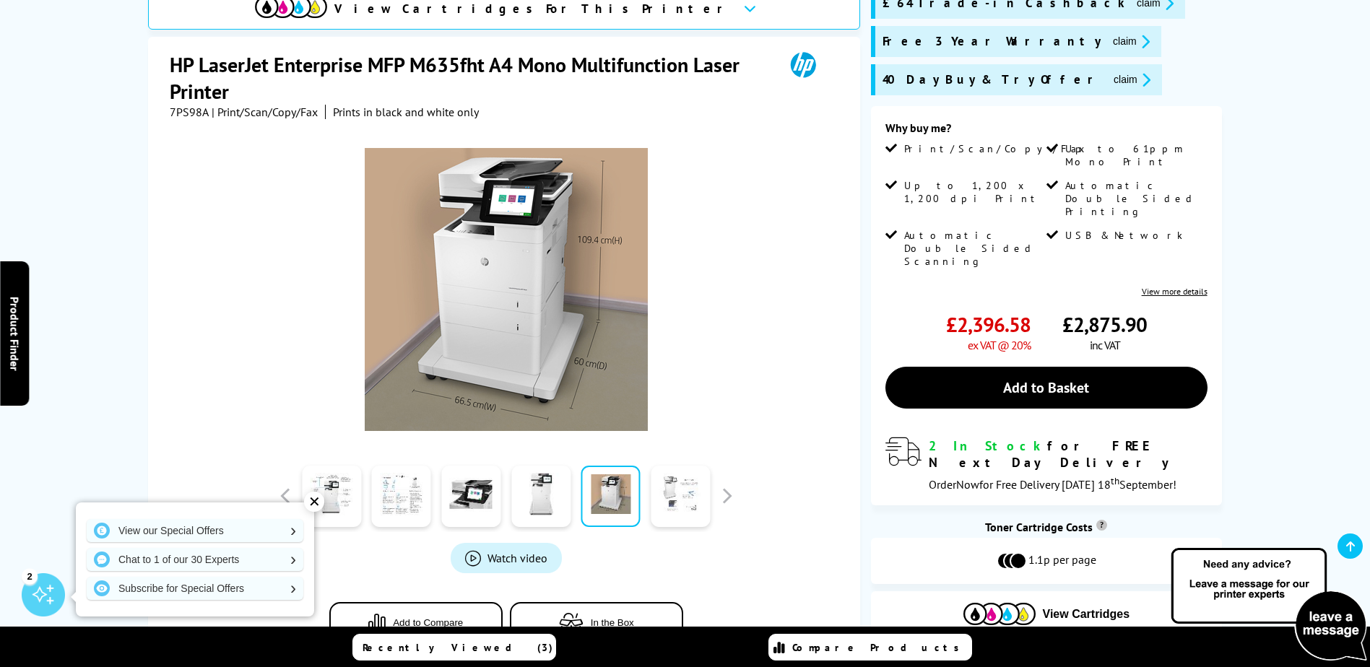
click at [662, 492] on link at bounding box center [680, 496] width 59 height 61
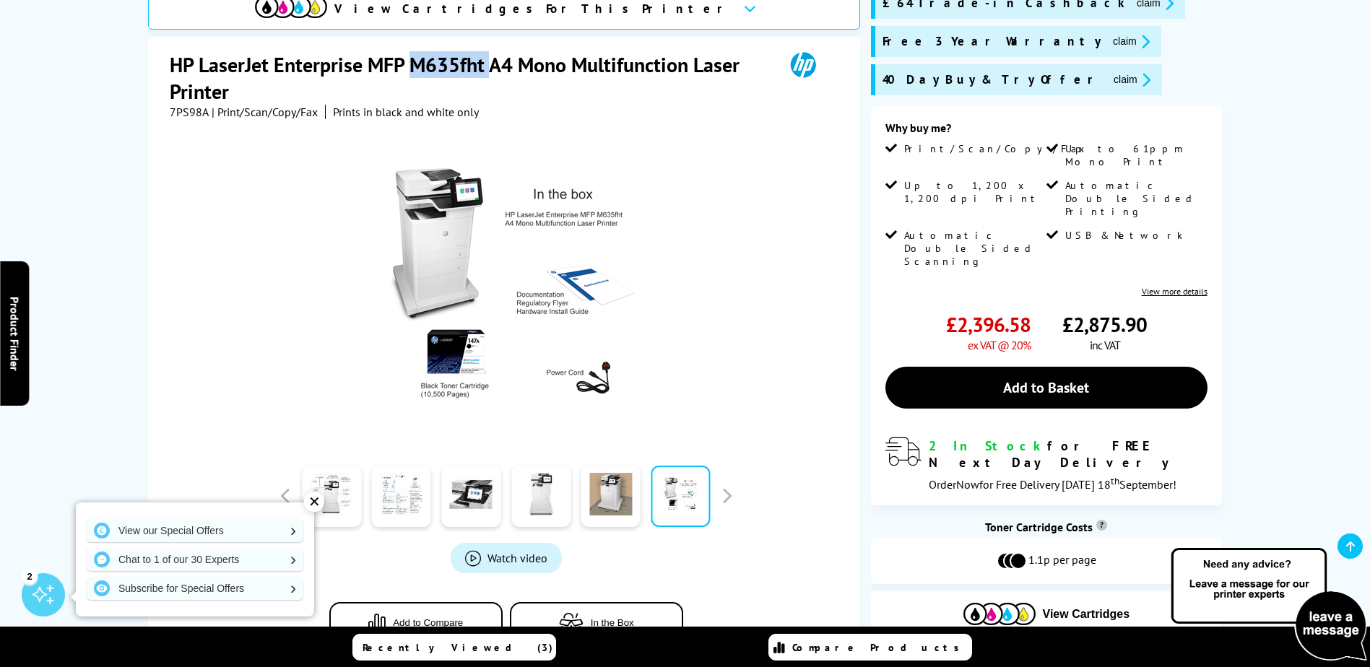
drag, startPoint x: 488, startPoint y: 61, endPoint x: 416, endPoint y: 69, distance: 72.7
click at [416, 69] on h1 "HP LaserJet Enterprise MFP M635fht A4 Mono Multifunction Laser Printer" at bounding box center [470, 77] width 600 height 53
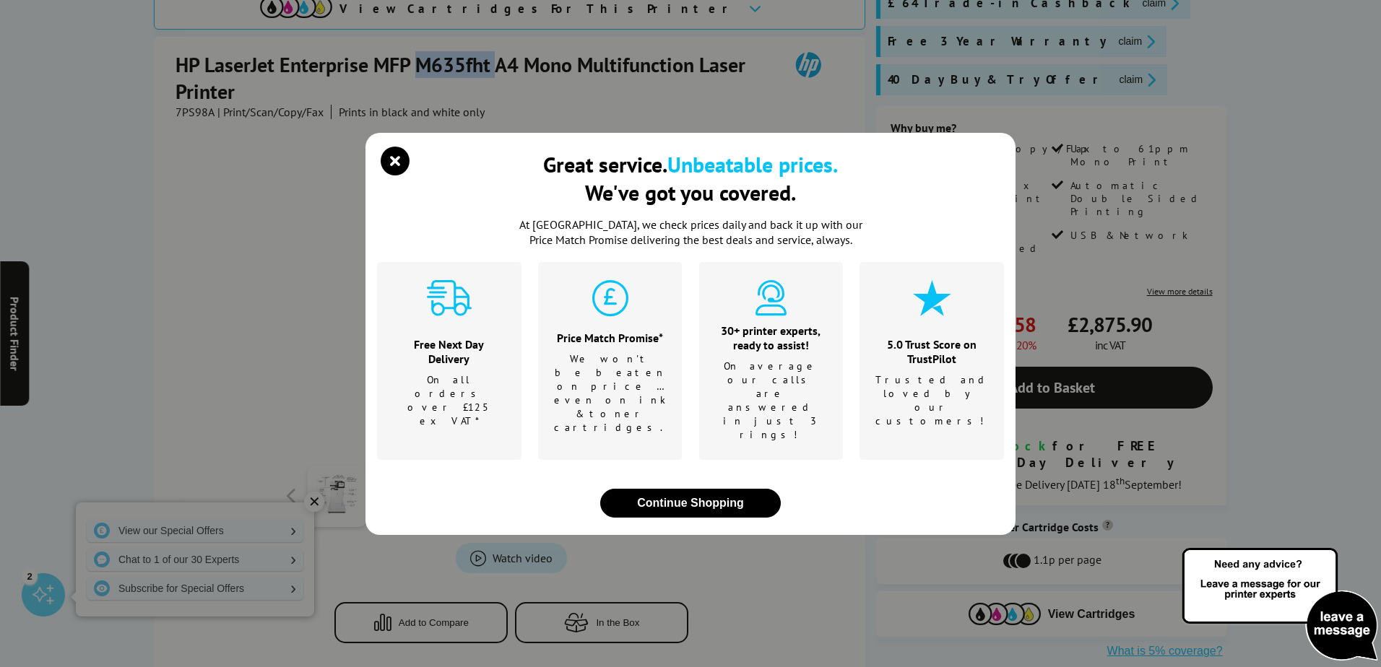
copy h1 "M635fht"
click at [397, 175] on icon "close modal" at bounding box center [395, 161] width 29 height 29
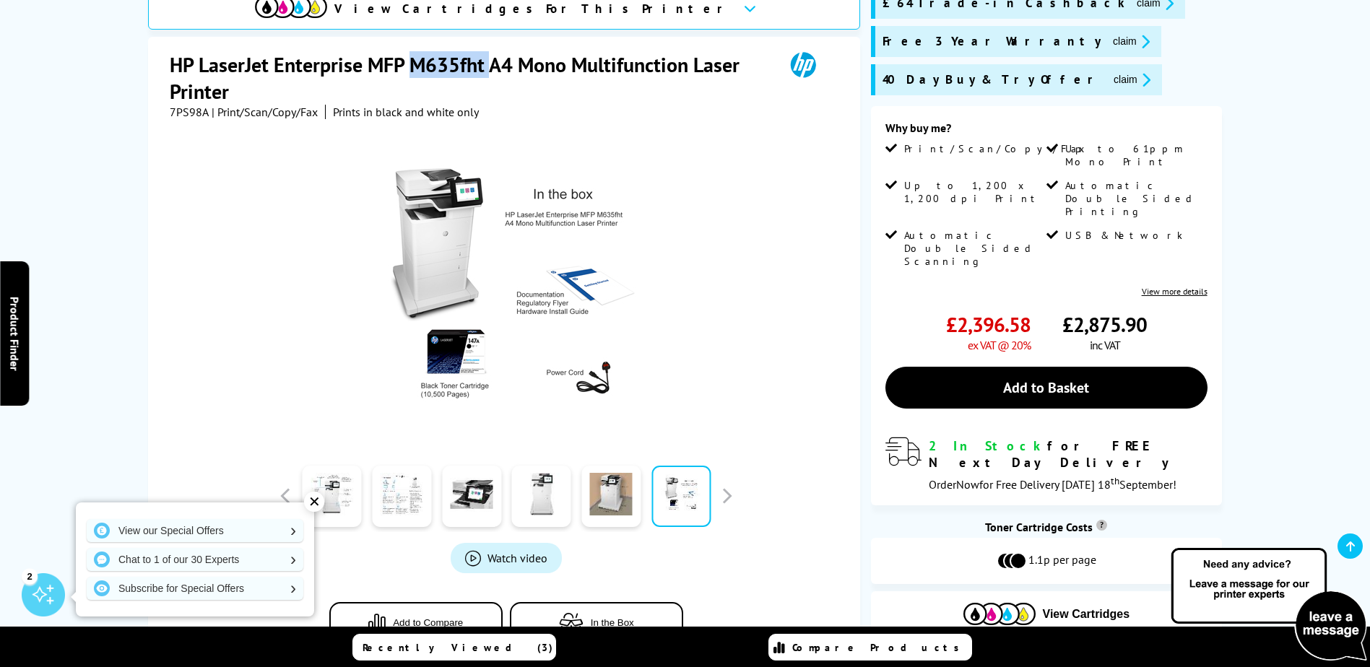
scroll to position [0, 0]
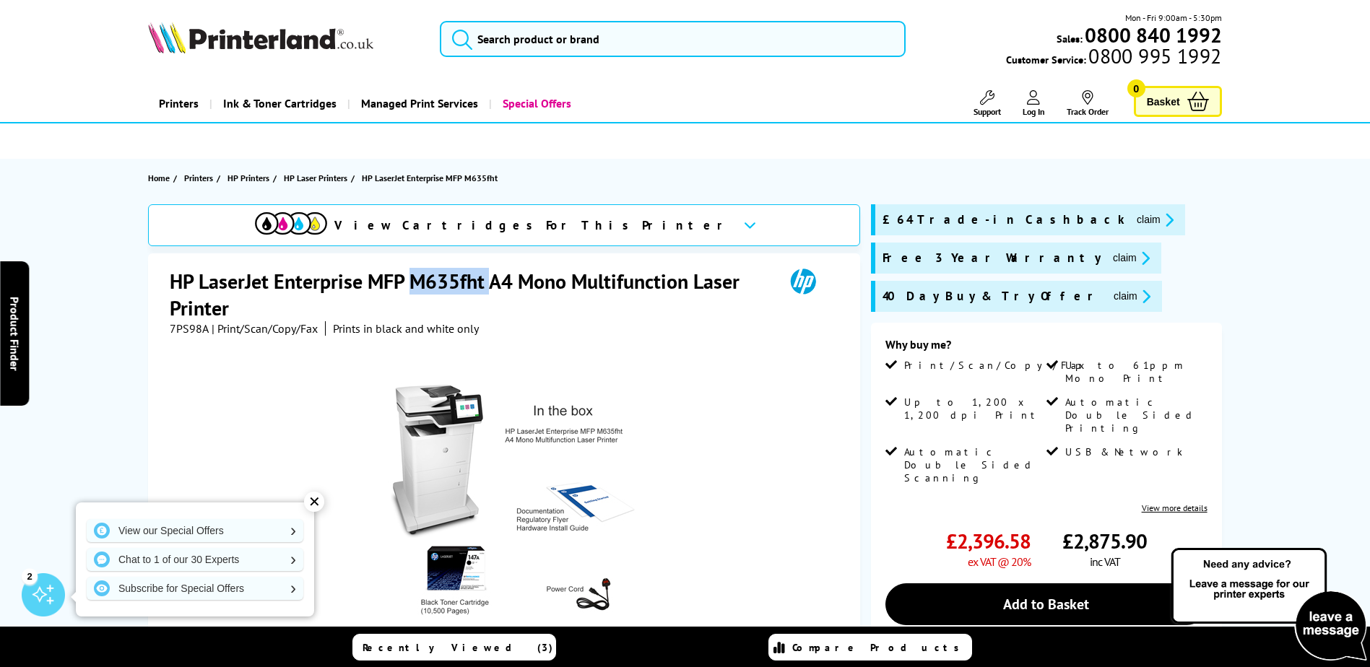
click at [175, 105] on link "Printers" at bounding box center [178, 103] width 61 height 37
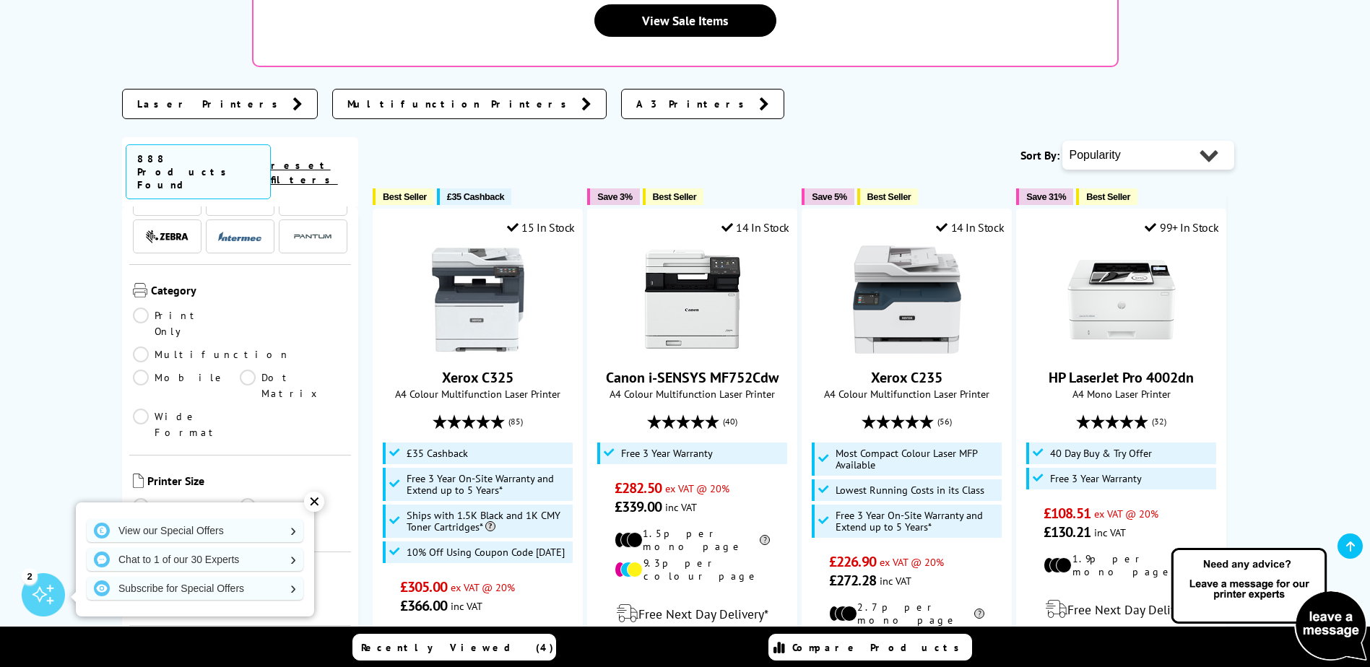
scroll to position [217, 0]
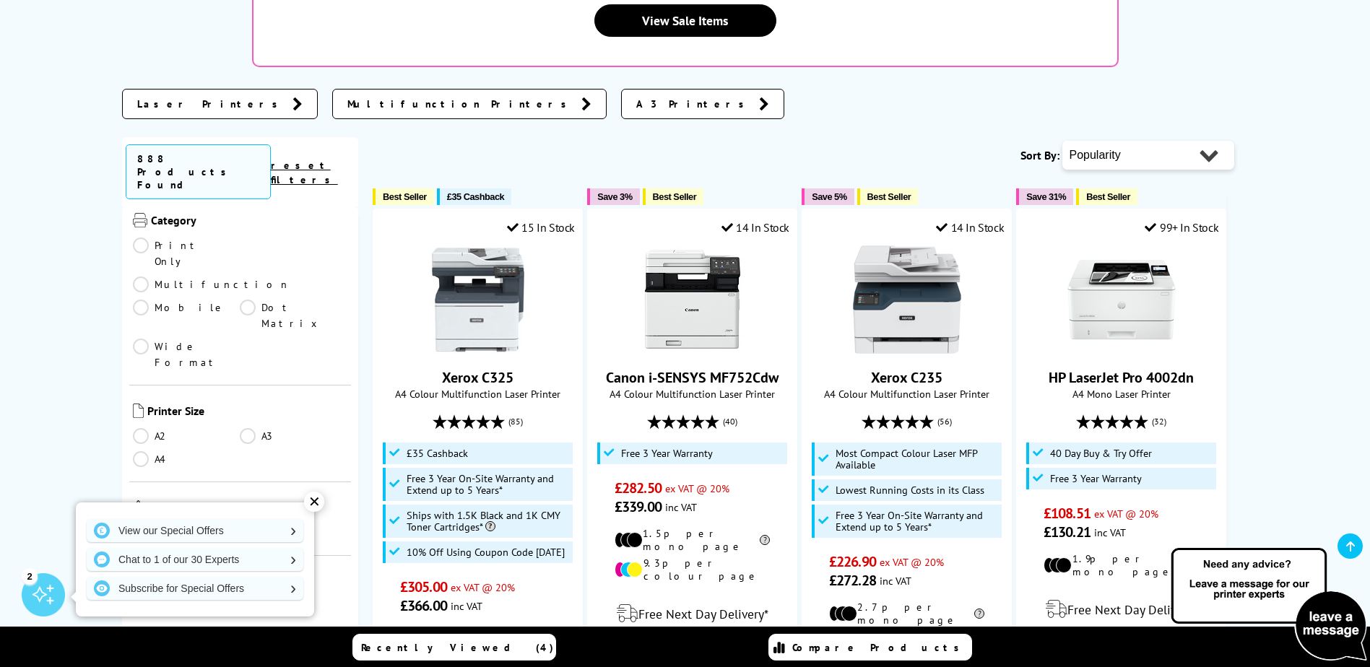
click at [243, 428] on link "A3" at bounding box center [294, 436] width 108 height 16
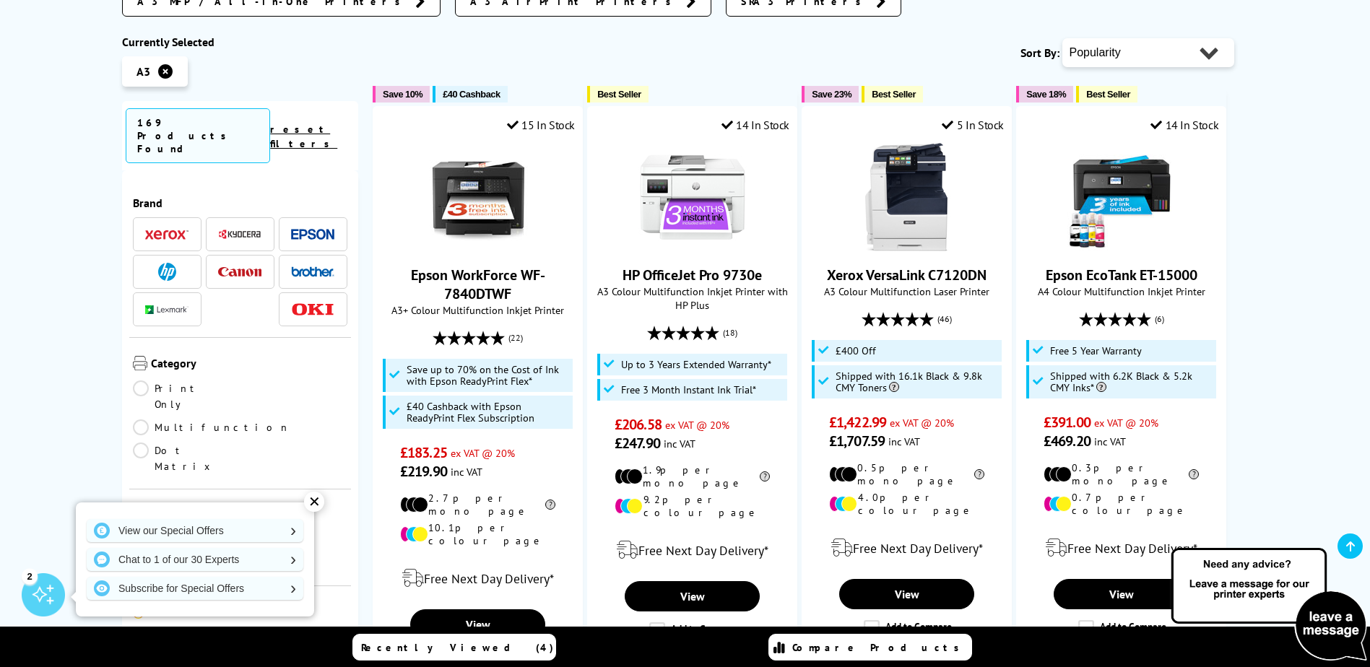
click at [146, 255] on li at bounding box center [167, 272] width 69 height 34
click at [155, 263] on span at bounding box center [166, 272] width 43 height 18
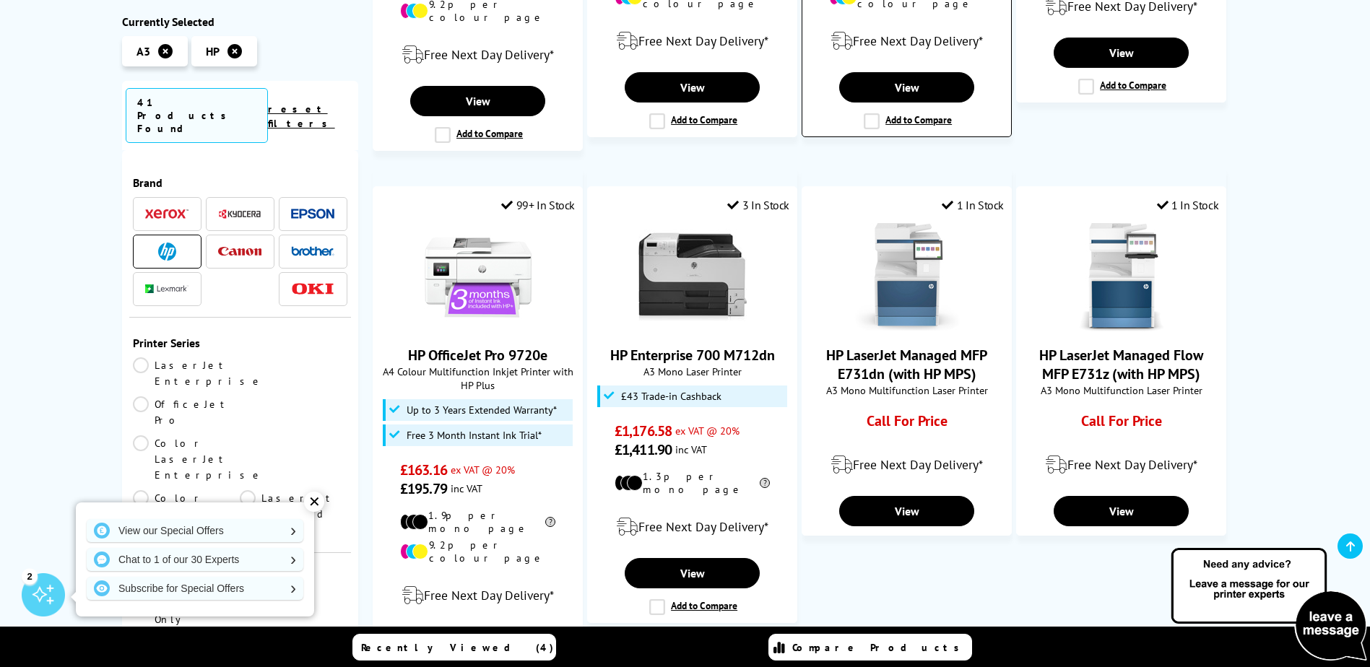
scroll to position [722, 0]
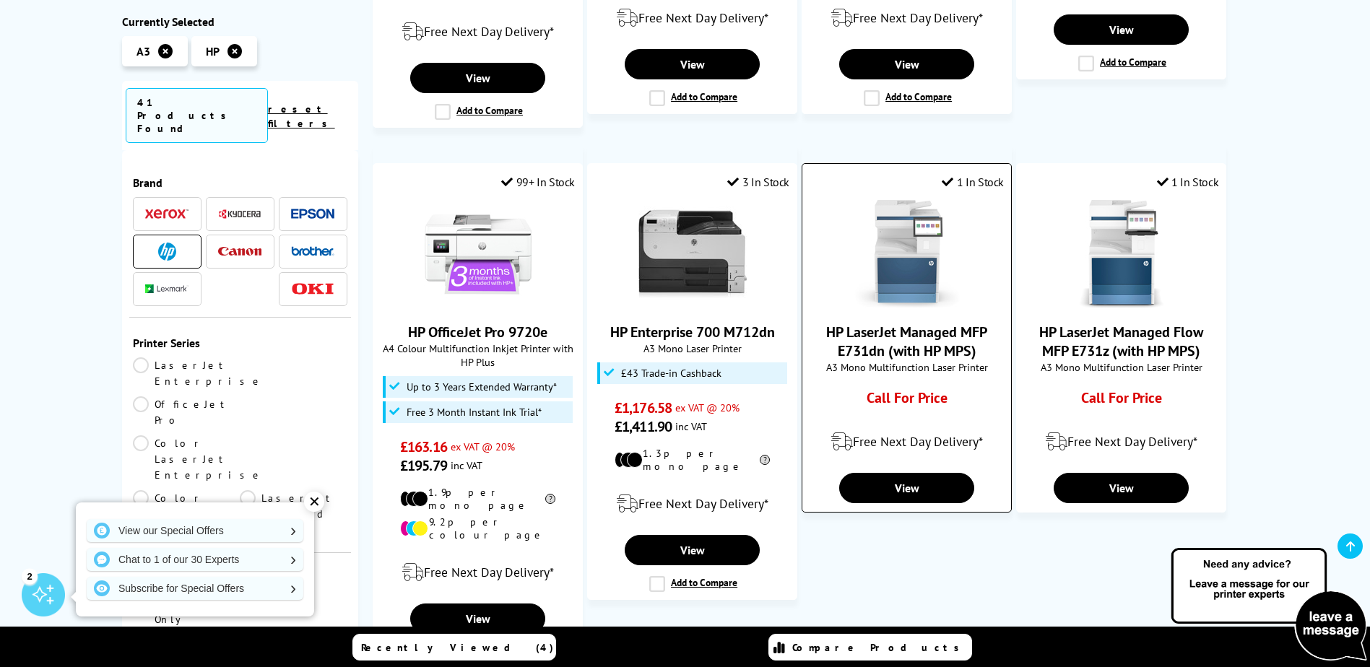
click at [902, 287] on img at bounding box center [907, 254] width 108 height 108
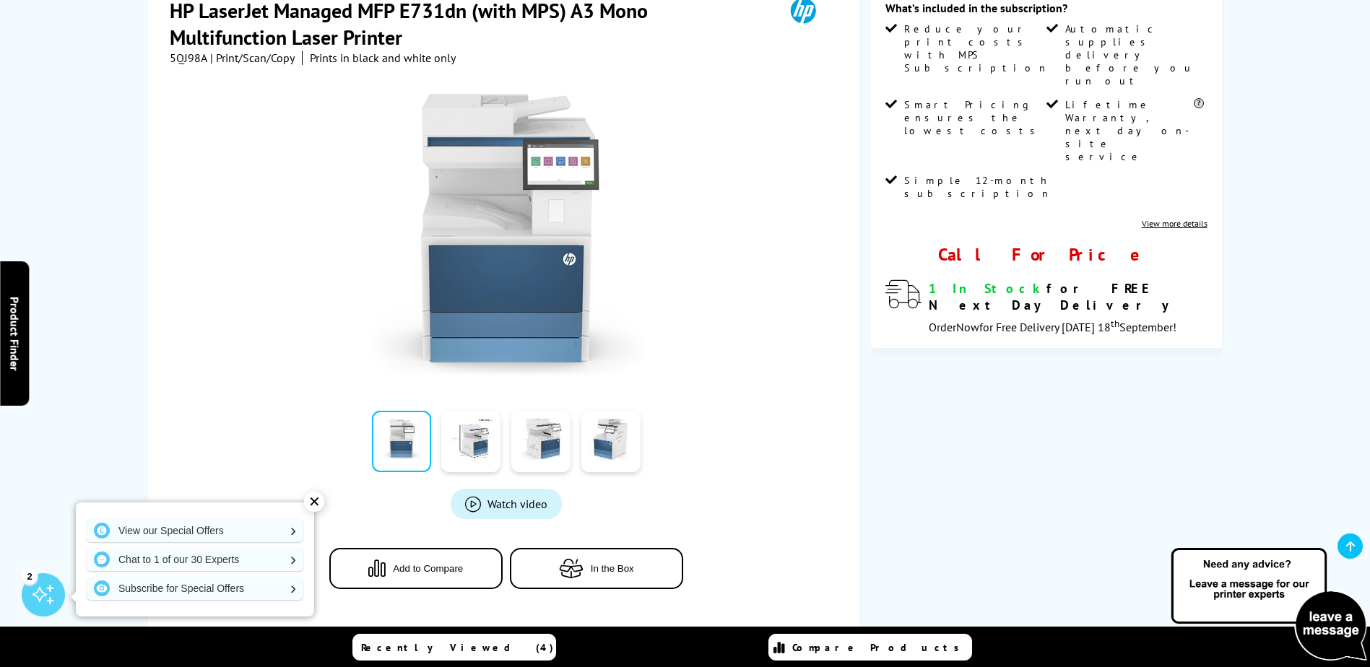
scroll to position [144, 0]
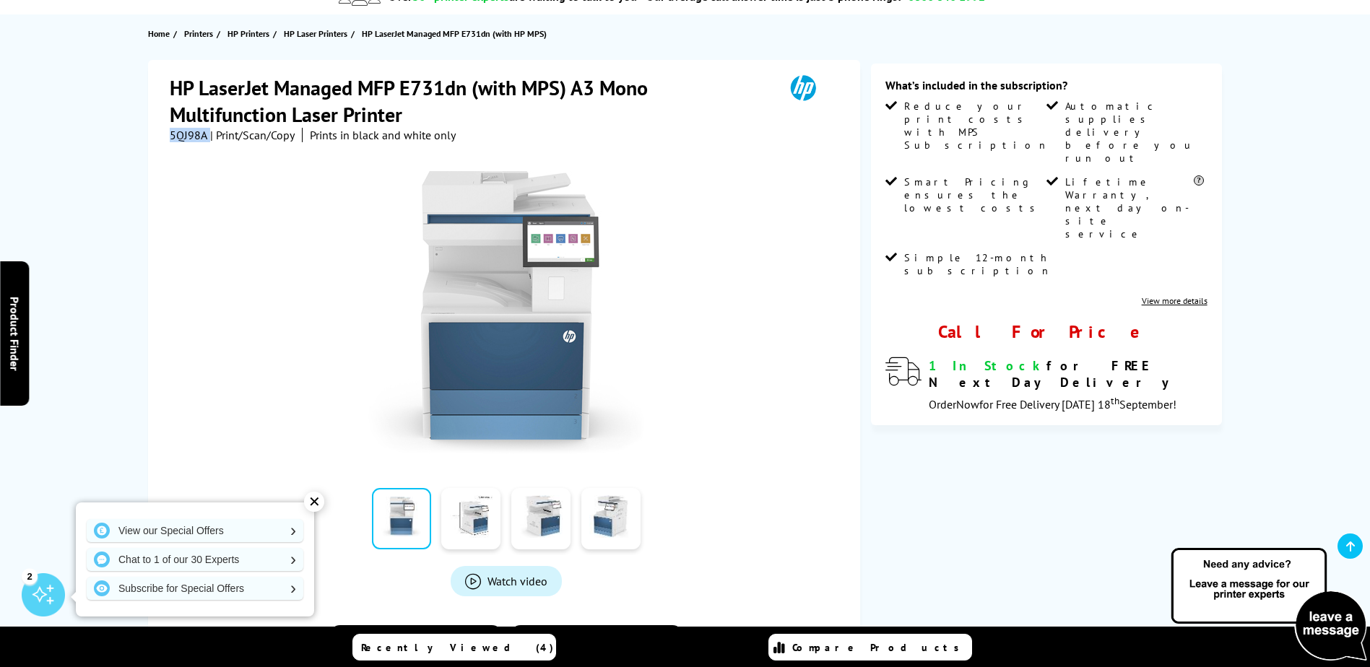
drag, startPoint x: 207, startPoint y: 139, endPoint x: 170, endPoint y: 137, distance: 37.6
click at [170, 137] on div "5QJ98A | Print/Scan/Copy Prints in black and white only" at bounding box center [313, 135] width 286 height 14
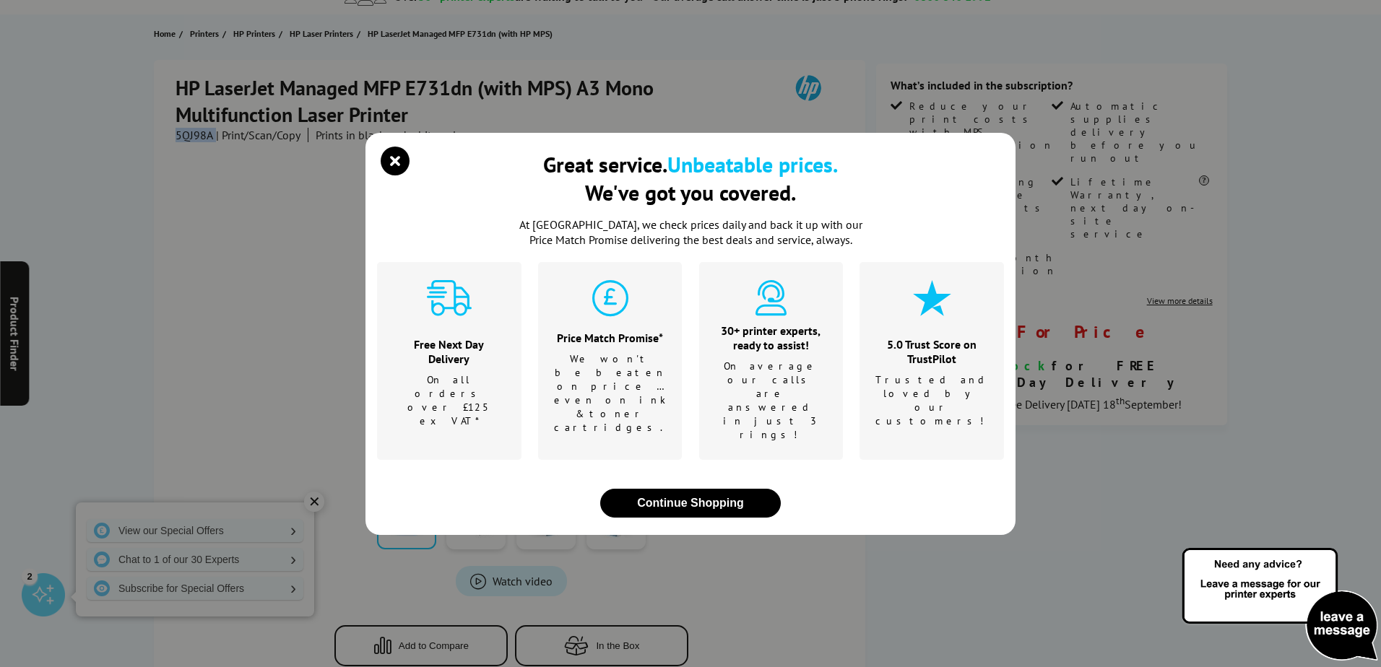
copy div "5QJ98A"
click at [391, 175] on icon "close modal" at bounding box center [395, 161] width 29 height 29
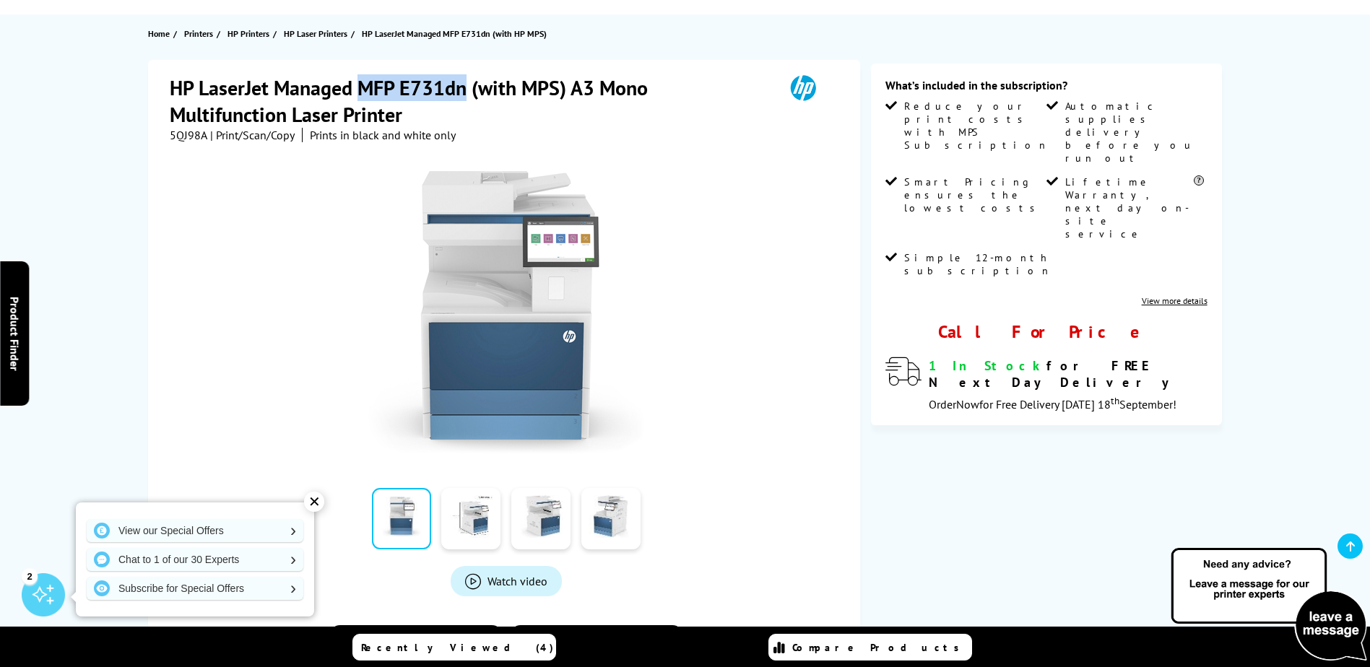
drag, startPoint x: 470, startPoint y: 88, endPoint x: 366, endPoint y: 83, distance: 104.1
click at [366, 83] on h1 "HP LaserJet Managed MFP E731dn (with MPS) A3 Mono Multifunction Laser Printer" at bounding box center [470, 100] width 600 height 53
copy h1 "MFP E731dn"
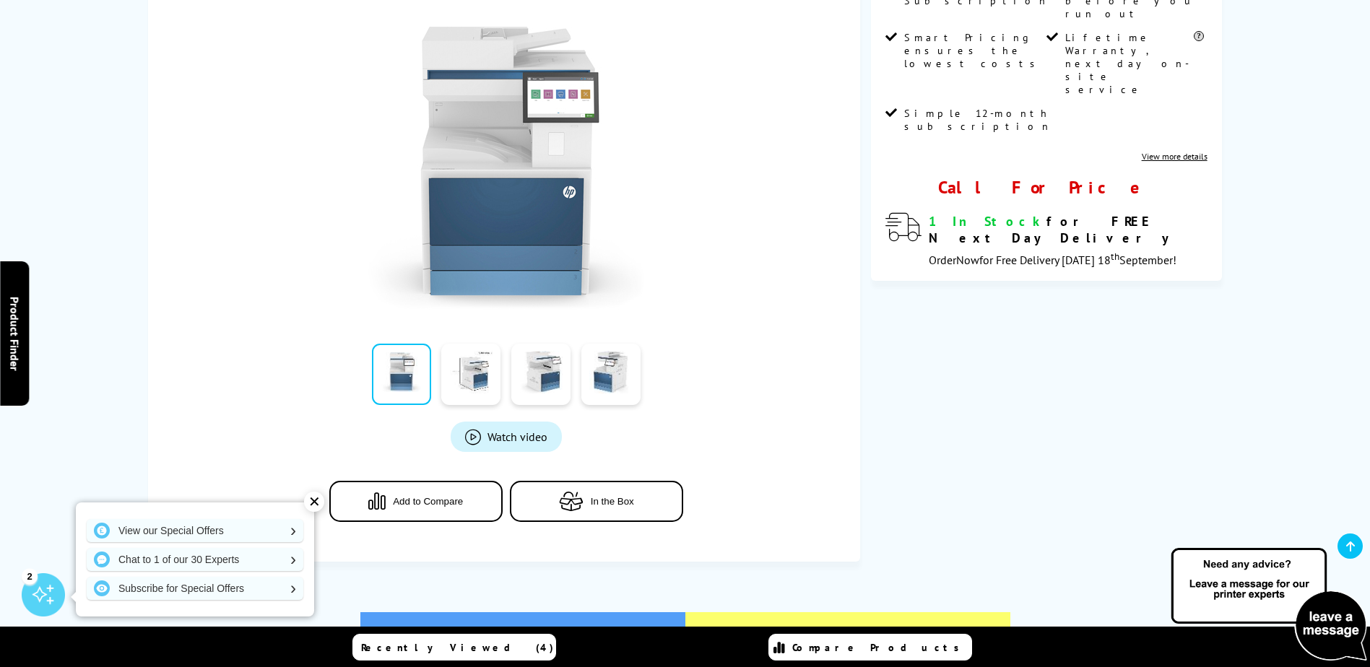
scroll to position [433, 0]
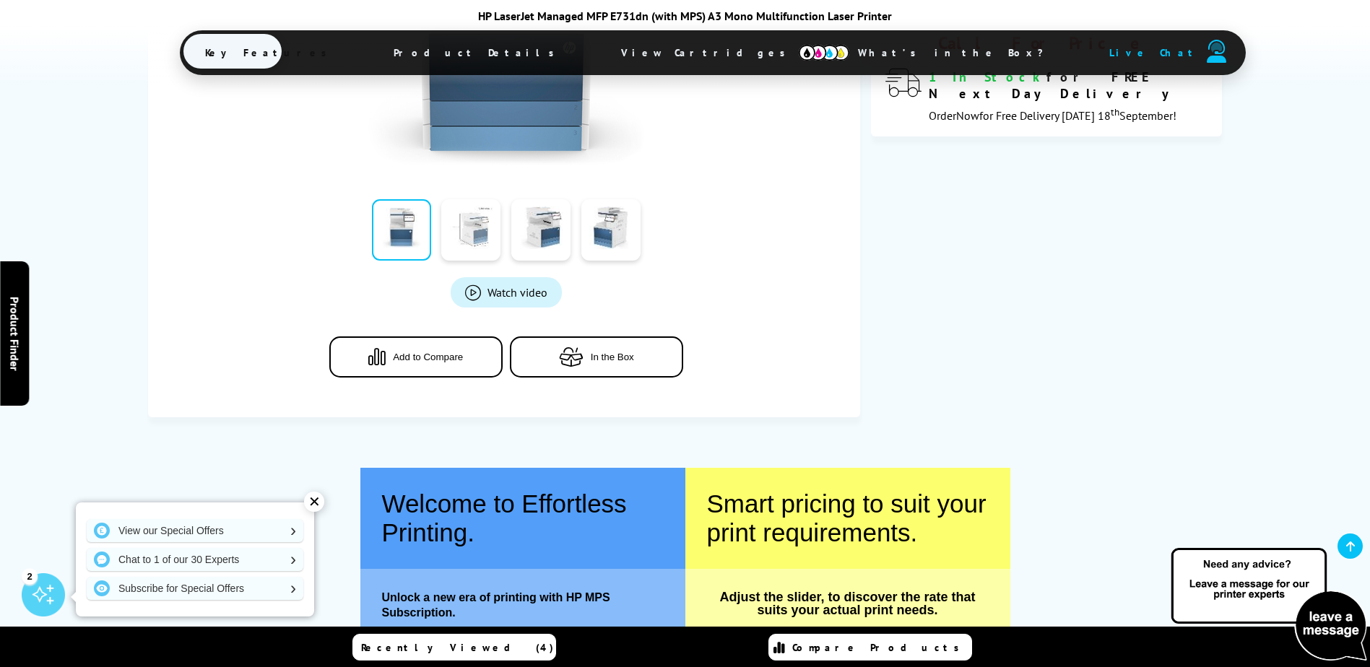
click at [498, 235] on link at bounding box center [470, 229] width 59 height 61
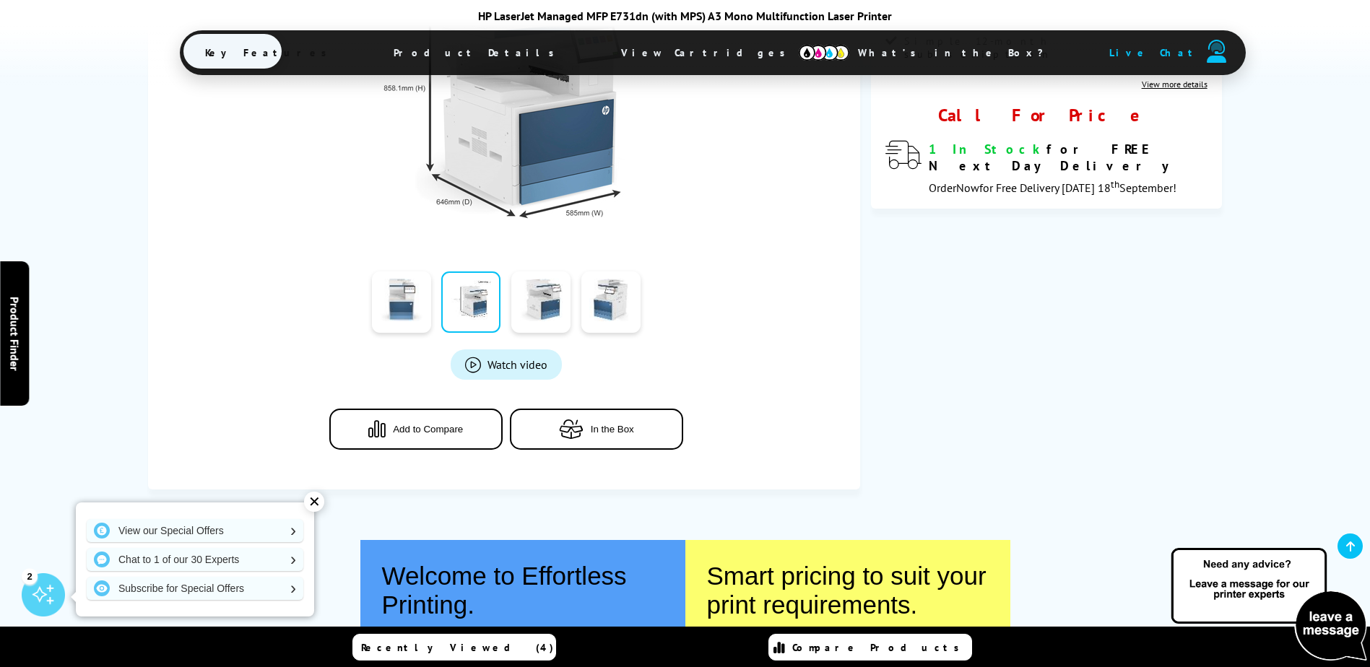
scroll to position [289, 0]
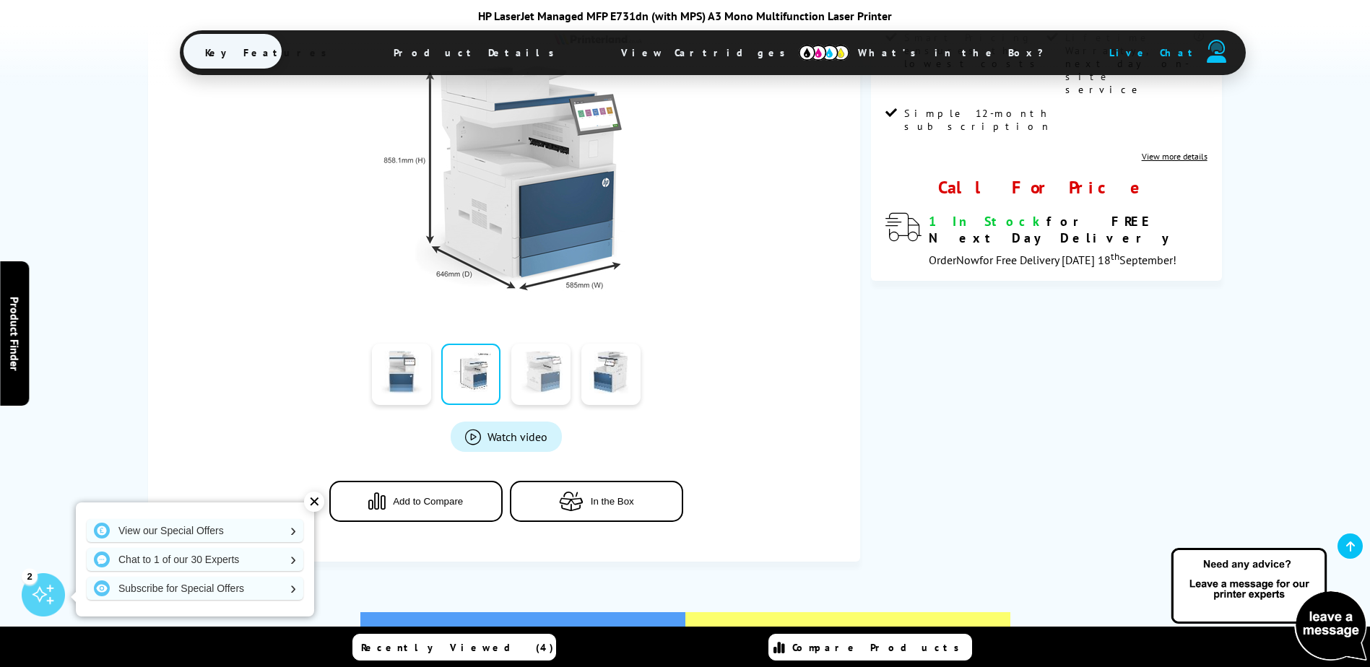
click at [554, 387] on link at bounding box center [540, 374] width 59 height 61
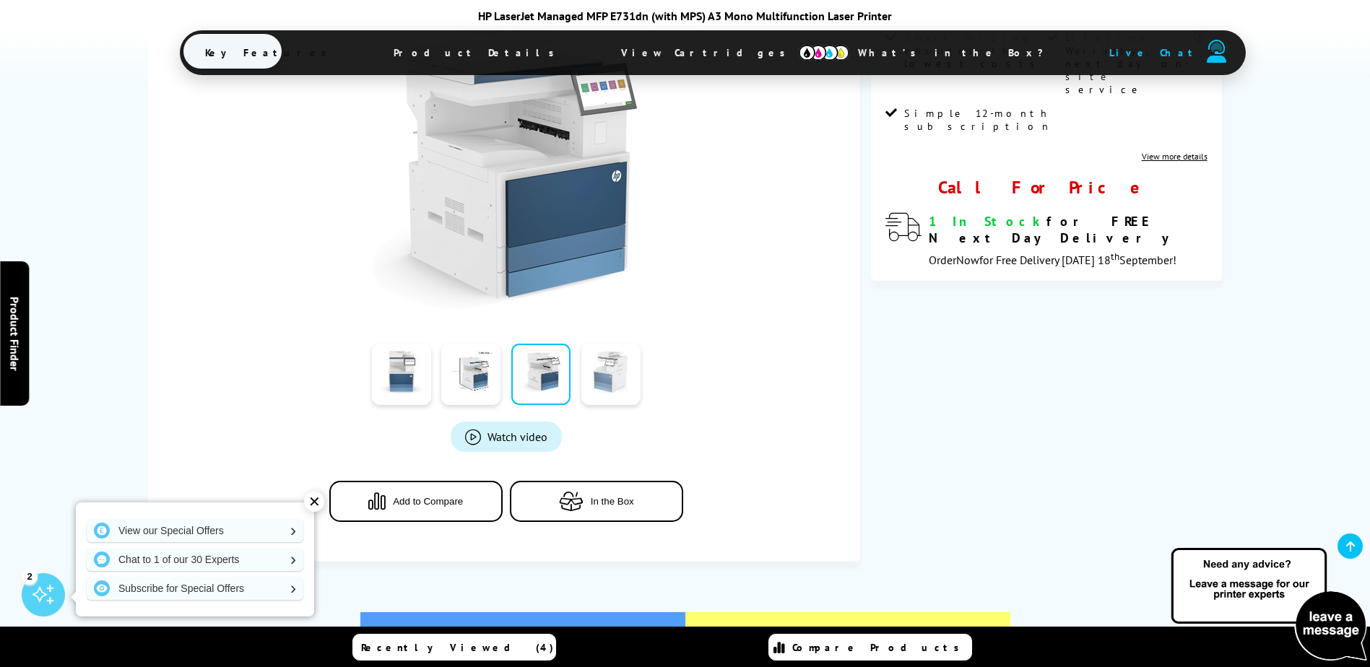
click at [601, 385] on link at bounding box center [610, 374] width 59 height 61
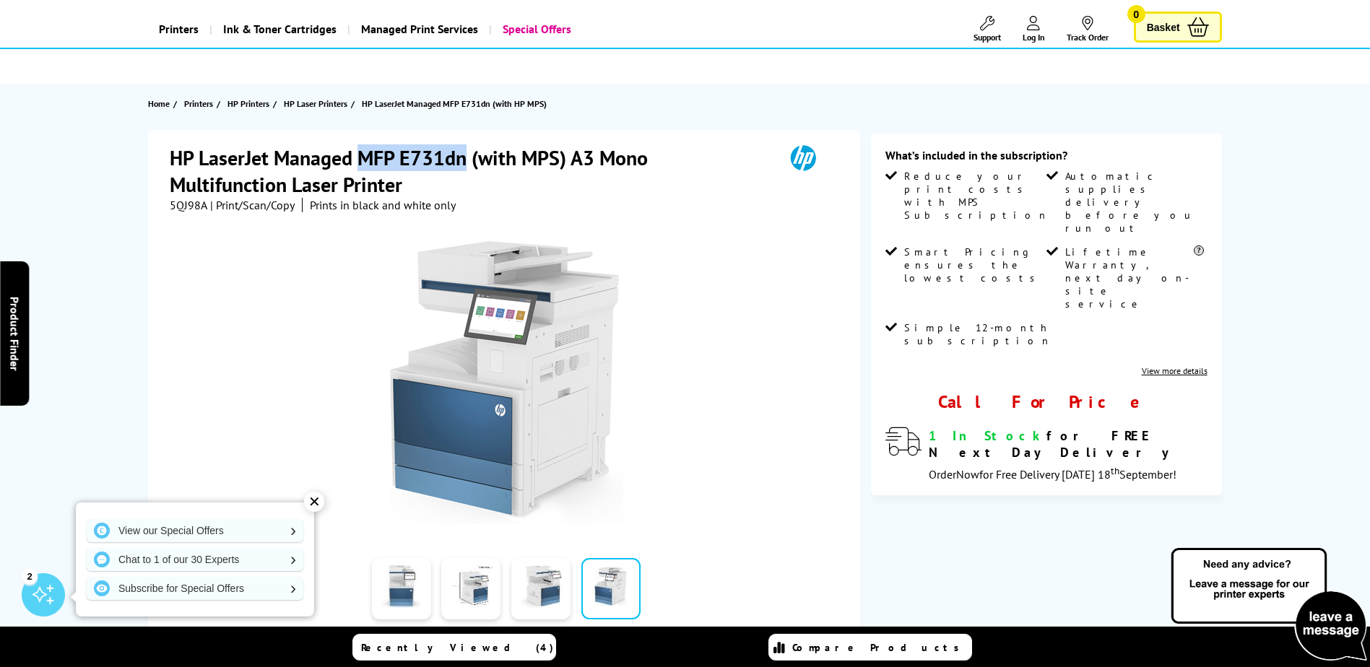
scroll to position [72, 0]
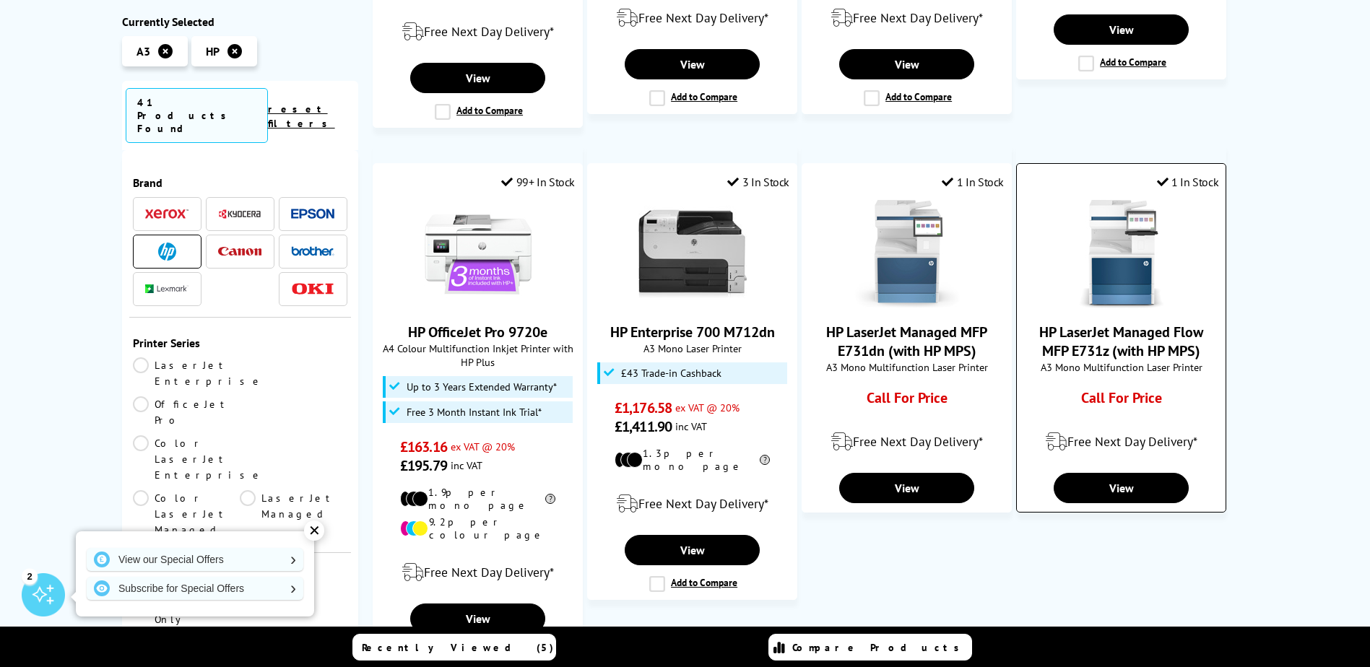
click at [1135, 323] on link "HP LaserJet Managed Flow MFP E731z (with HP MPS)" at bounding box center [1121, 342] width 164 height 38
